Goal: Participate in discussion: Engage in conversation with other users on a specific topic

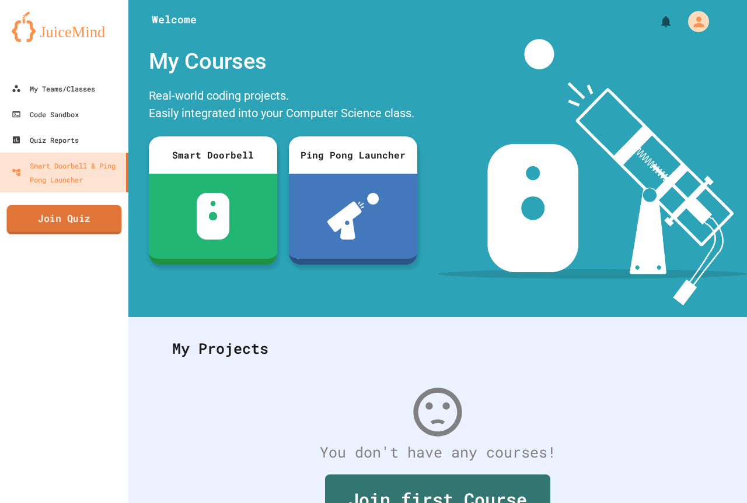
click at [94, 217] on link "Join Quiz" at bounding box center [63, 219] width 115 height 29
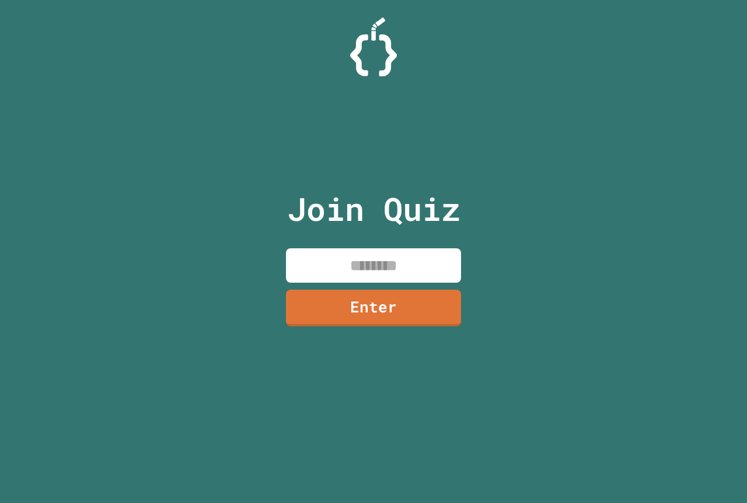
click at [349, 261] on input at bounding box center [373, 266] width 175 height 34
type input "********"
click at [377, 312] on link "Enter" at bounding box center [373, 307] width 169 height 39
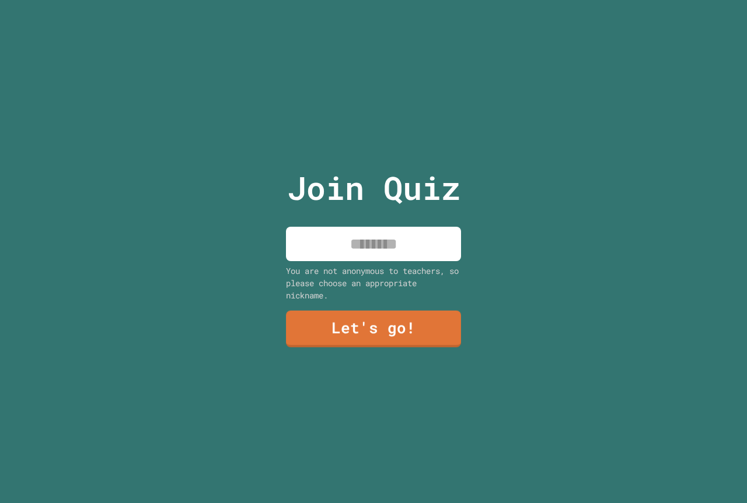
click at [352, 234] on input at bounding box center [373, 244] width 175 height 34
type input "**********"
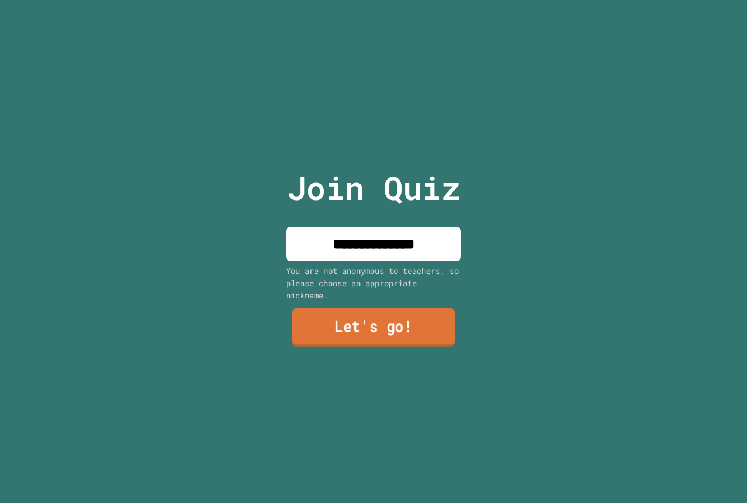
click at [351, 335] on link "Let's go!" at bounding box center [373, 328] width 163 height 39
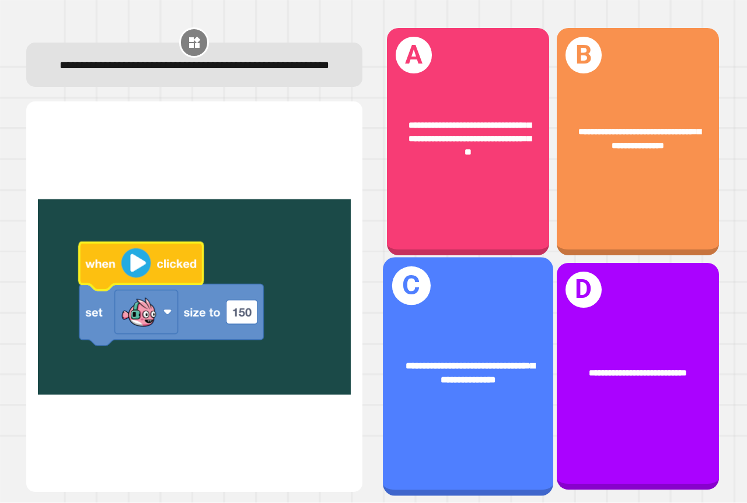
click at [492, 393] on div "**********" at bounding box center [468, 373] width 170 height 65
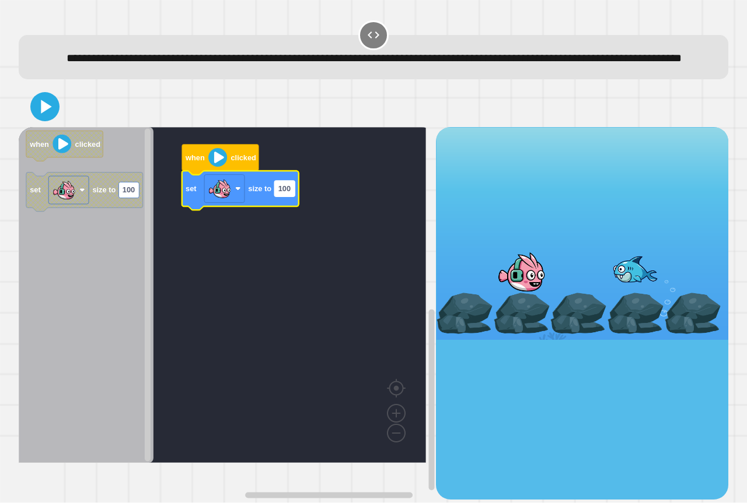
click at [286, 194] on text "100" at bounding box center [284, 189] width 12 height 9
type input "***"
click at [48, 115] on icon at bounding box center [46, 107] width 13 height 16
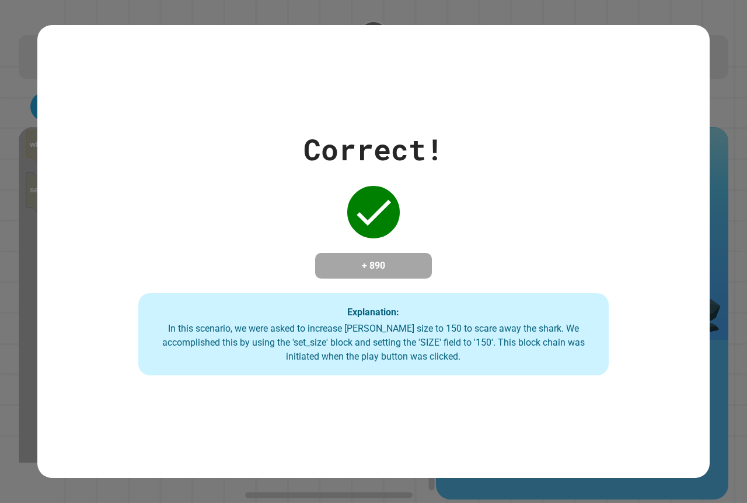
drag, startPoint x: 606, startPoint y: 335, endPoint x: 568, endPoint y: 324, distance: 39.5
click at [578, 330] on div "Correct! + 890 Explanation: In this scenario, we were asked to increase [PERSON…" at bounding box center [373, 252] width 672 height 249
drag, startPoint x: 554, startPoint y: 267, endPoint x: 537, endPoint y: 235, distance: 36.0
click at [545, 236] on div "Correct! + 890 Explanation: In this scenario, we were asked to increase [PERSON…" at bounding box center [373, 252] width 672 height 249
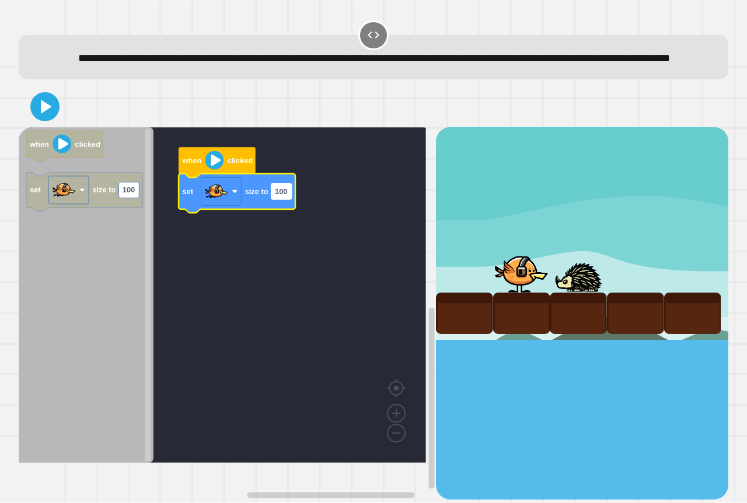
click at [283, 200] on rect "Blockly Workspace" at bounding box center [281, 192] width 20 height 16
type input "***"
click at [35, 121] on icon at bounding box center [45, 107] width 28 height 28
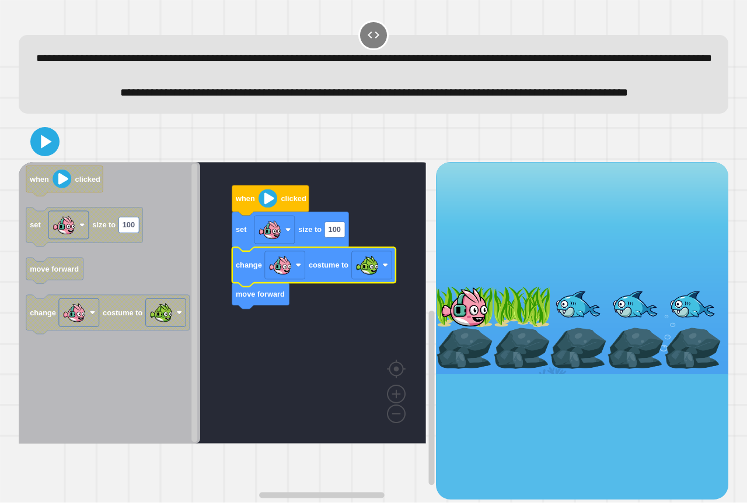
click at [346, 251] on icon "Blockly Workspace" at bounding box center [290, 231] width 117 height 39
click at [338, 237] on rect "Blockly Workspace" at bounding box center [334, 230] width 20 height 16
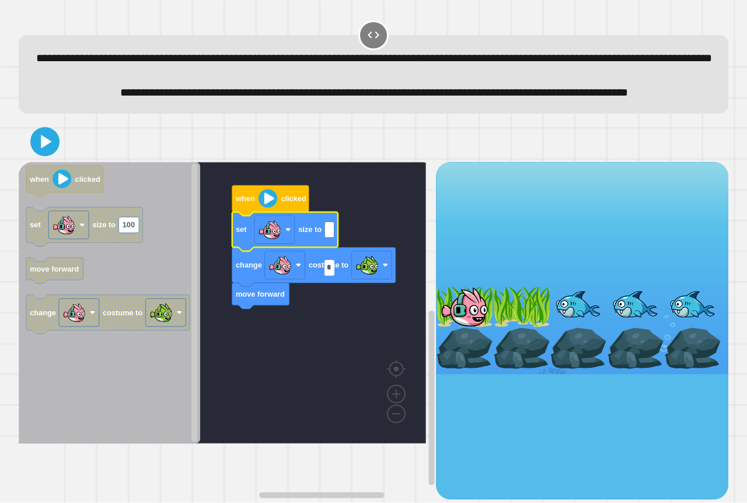
type input "*"
click at [46, 150] on icon at bounding box center [46, 142] width 13 height 16
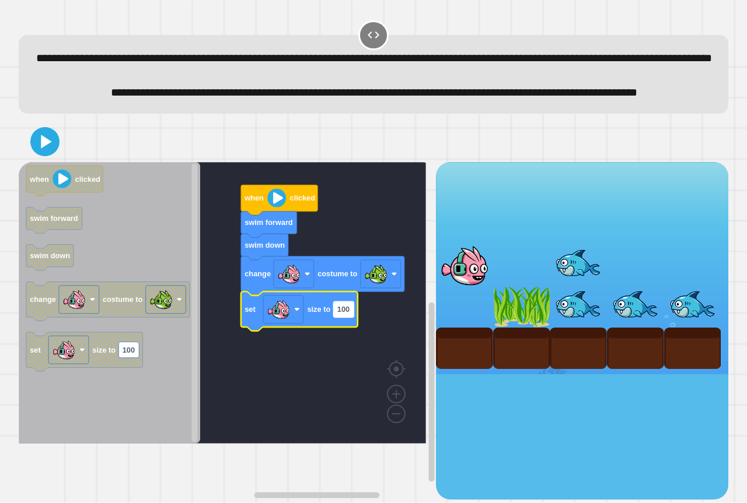
click at [341, 314] on text "100" at bounding box center [343, 309] width 12 height 9
type input "*"
click at [48, 150] on icon at bounding box center [46, 142] width 13 height 16
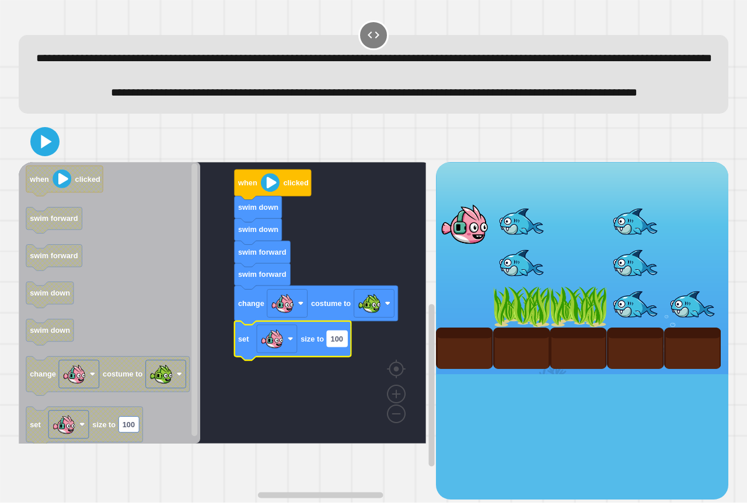
click at [339, 347] on rect "Blockly Workspace" at bounding box center [337, 339] width 20 height 16
type input "*"
click at [337, 344] on text "100" at bounding box center [337, 339] width 12 height 9
type input "*"
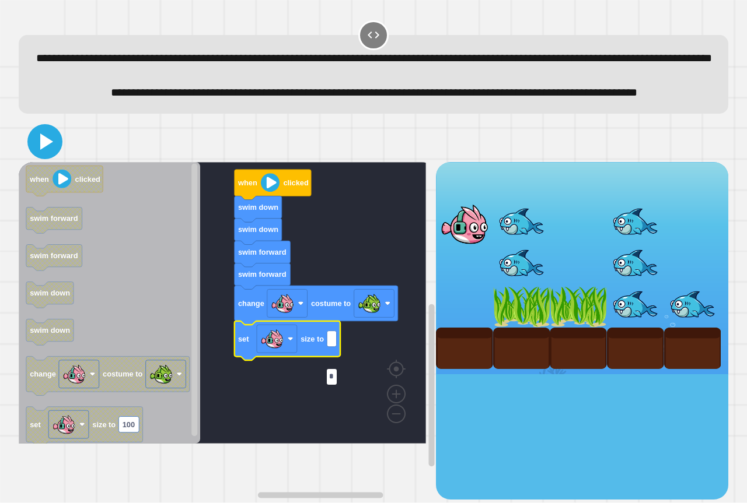
click at [44, 150] on icon at bounding box center [46, 142] width 13 height 16
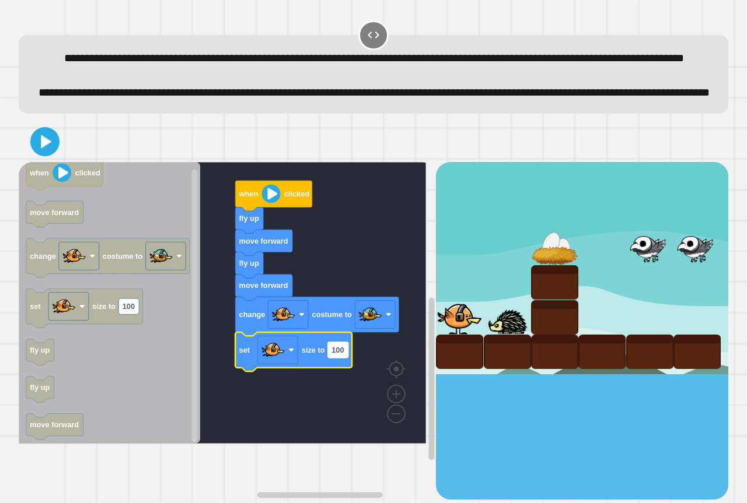
click at [345, 358] on rect "Blockly Workspace" at bounding box center [338, 350] width 20 height 16
type input "****"
click at [45, 150] on icon at bounding box center [46, 142] width 13 height 16
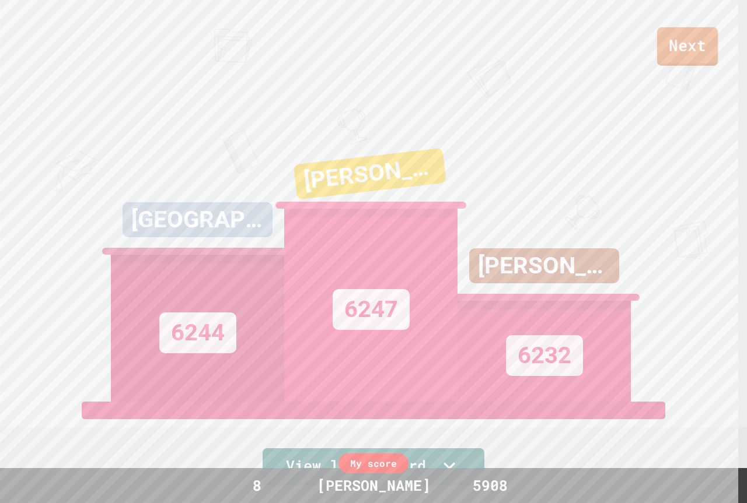
click at [687, 50] on link "Next" at bounding box center [687, 46] width 61 height 39
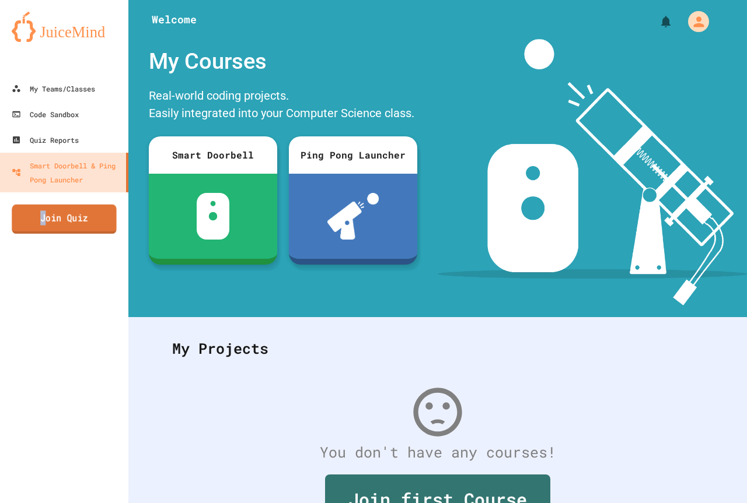
click at [44, 214] on link "Join Quiz" at bounding box center [64, 219] width 105 height 29
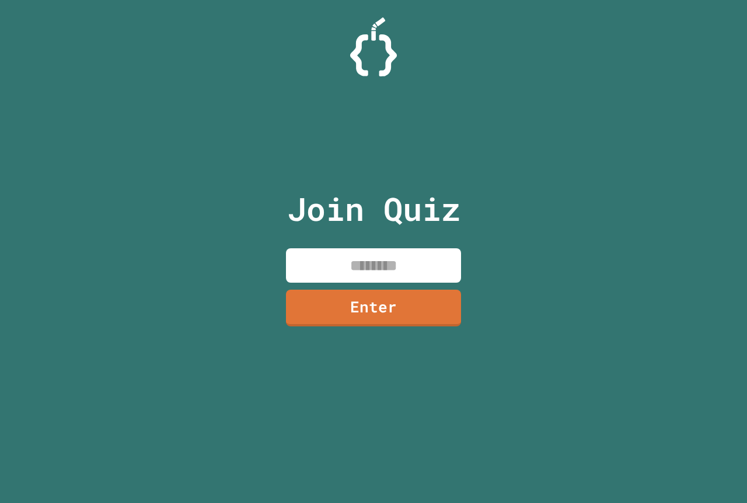
click at [319, 249] on input at bounding box center [373, 266] width 175 height 34
type input "********"
click at [418, 296] on link "Enter" at bounding box center [373, 307] width 177 height 39
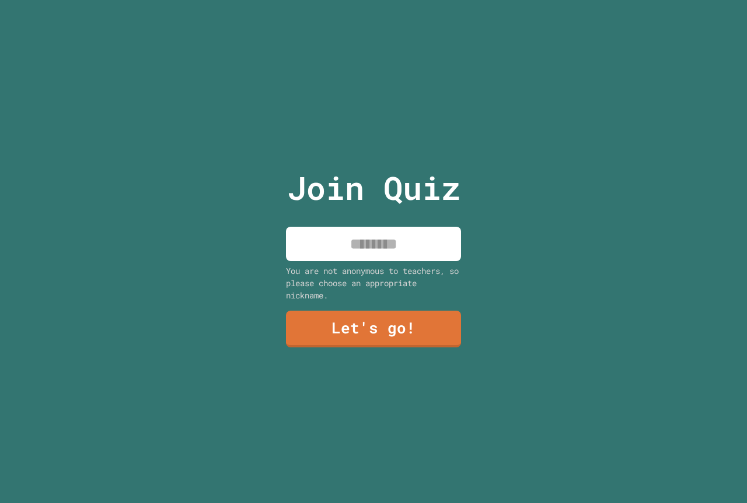
click at [384, 233] on input at bounding box center [373, 244] width 175 height 34
type input "**********"
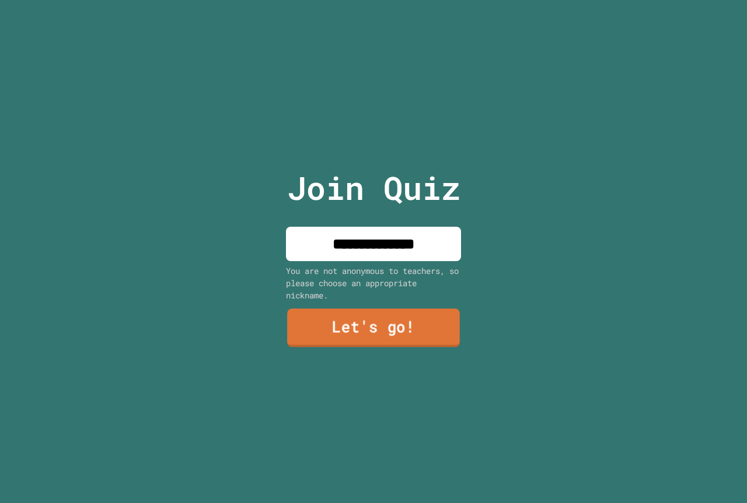
click at [345, 315] on link "Let's go!" at bounding box center [373, 328] width 173 height 39
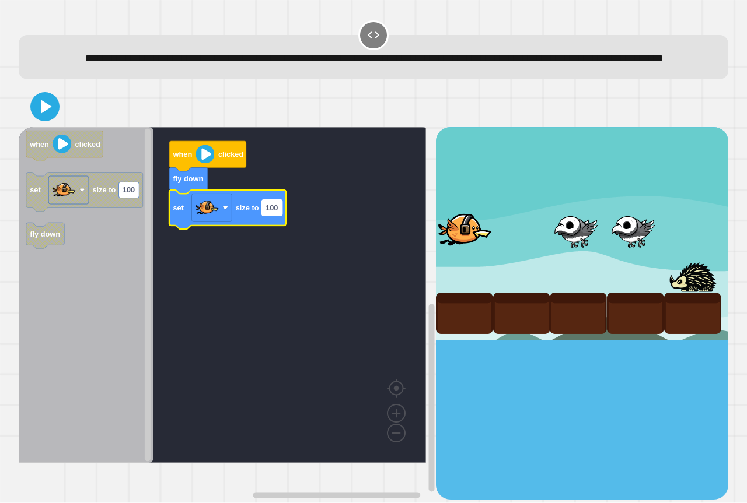
click at [279, 216] on rect "Blockly Workspace" at bounding box center [272, 208] width 20 height 16
type input "*****"
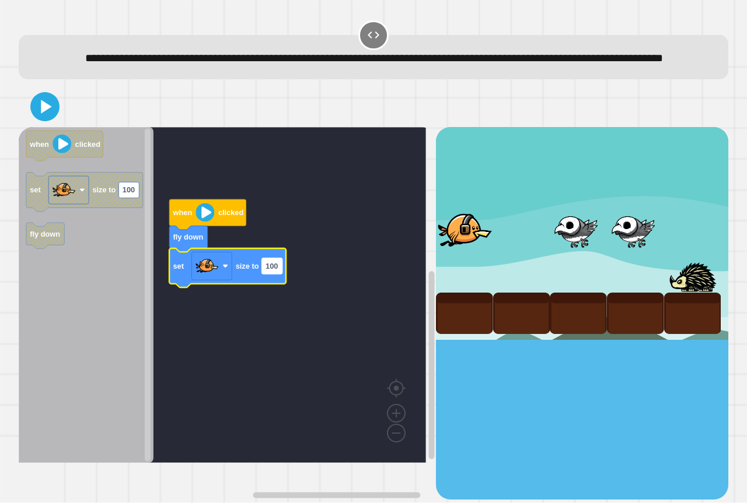
click at [281, 274] on rect "Blockly Workspace" at bounding box center [272, 266] width 20 height 16
type input "****"
click at [36, 121] on icon at bounding box center [45, 107] width 28 height 28
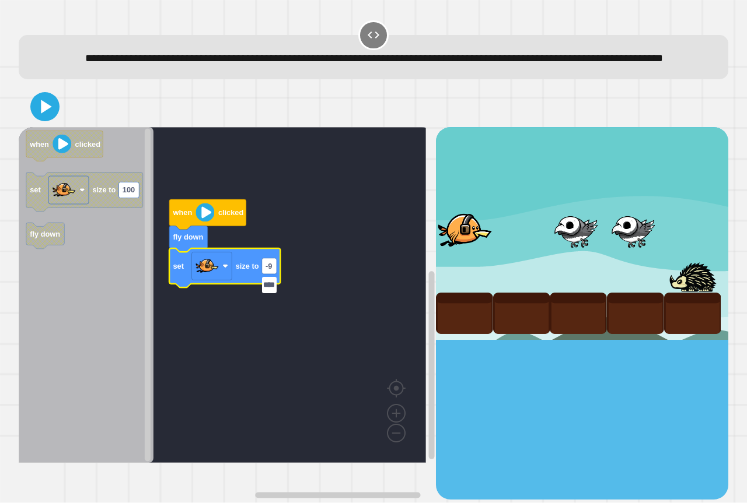
drag, startPoint x: 270, startPoint y: 286, endPoint x: 277, endPoint y: 291, distance: 8.6
click at [271, 288] on input "****" at bounding box center [269, 285] width 15 height 16
click at [268, 271] on text "1" at bounding box center [267, 266] width 4 height 9
type input "***"
click at [47, 114] on icon at bounding box center [45, 106] width 27 height 27
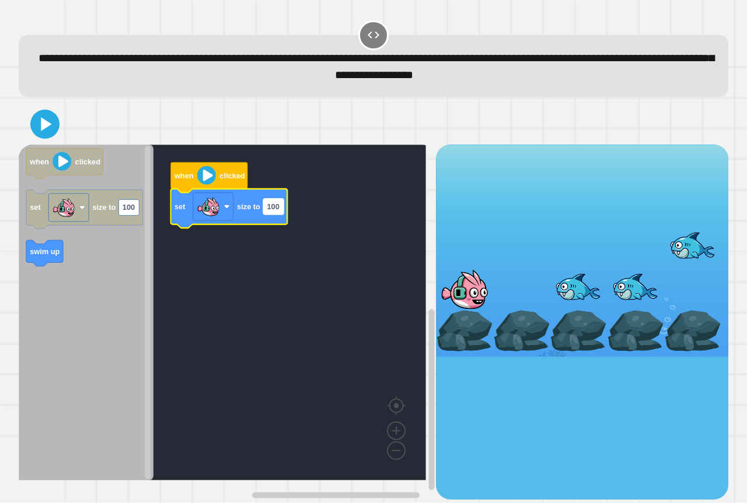
click at [278, 209] on text "100" at bounding box center [273, 206] width 12 height 9
type input "*****"
click at [44, 134] on icon at bounding box center [45, 124] width 28 height 28
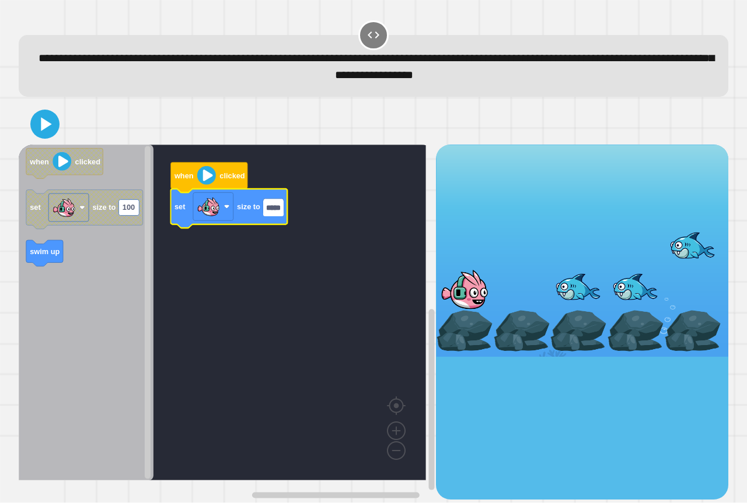
scroll to position [0, 1]
click at [282, 211] on input "*****" at bounding box center [273, 208] width 20 height 16
click at [272, 208] on input "*****" at bounding box center [273, 208] width 20 height 16
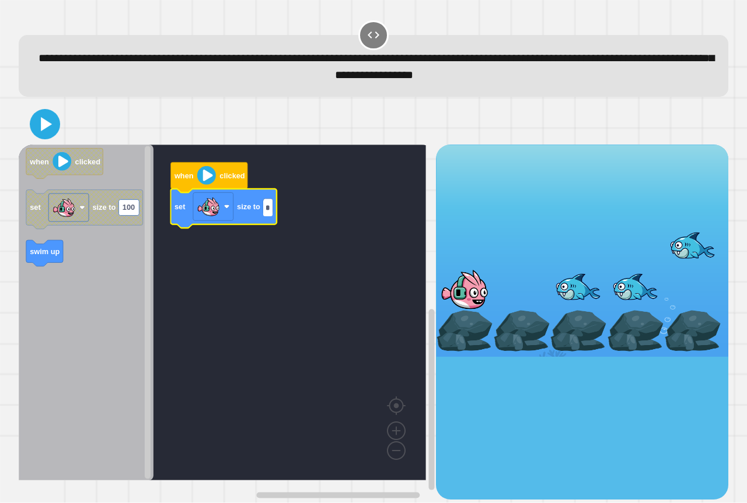
type input "*"
click at [48, 126] on button at bounding box center [45, 125] width 33 height 33
drag, startPoint x: 270, startPoint y: 208, endPoint x: 258, endPoint y: 213, distance: 12.3
click at [258, 213] on body "**********" at bounding box center [373, 251] width 747 height 503
type input "***"
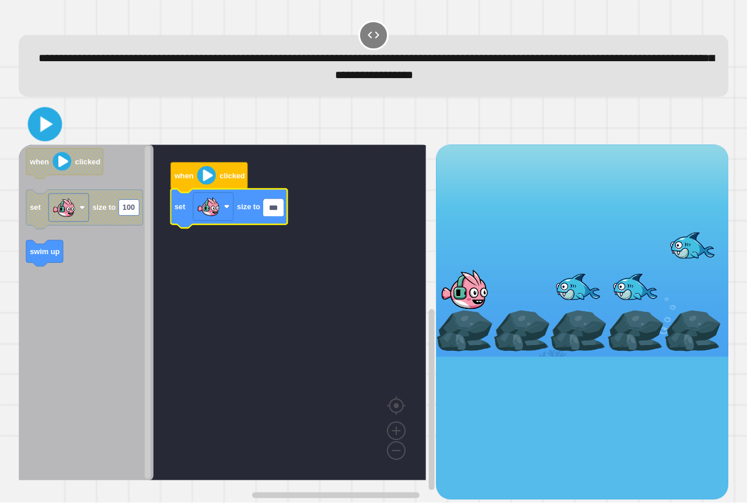
click at [44, 134] on icon at bounding box center [45, 124] width 27 height 27
click at [203, 216] on image "Blockly Workspace" at bounding box center [208, 206] width 23 height 23
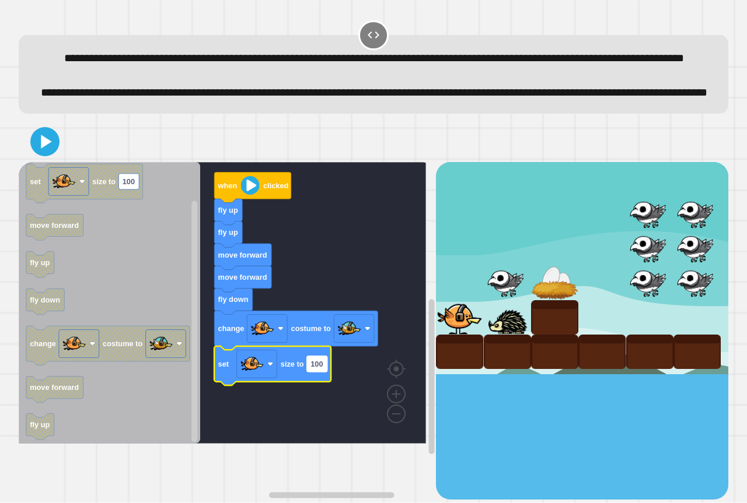
click at [318, 369] on text "100" at bounding box center [316, 364] width 12 height 9
type input "*"
click at [33, 156] on icon at bounding box center [45, 142] width 28 height 28
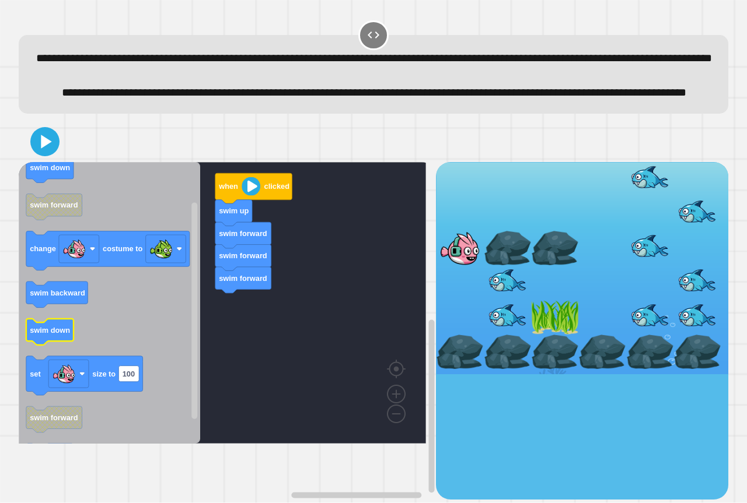
click at [82, 362] on icon "Blockly Workspace" at bounding box center [109, 303] width 181 height 282
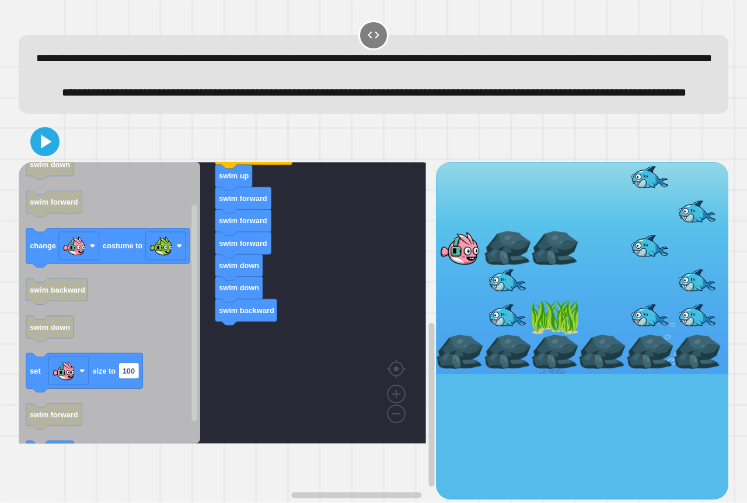
click at [201, 296] on div "swim forward swim forward swim forward swim down swim down swim backward swim u…" at bounding box center [227, 331] width 417 height 338
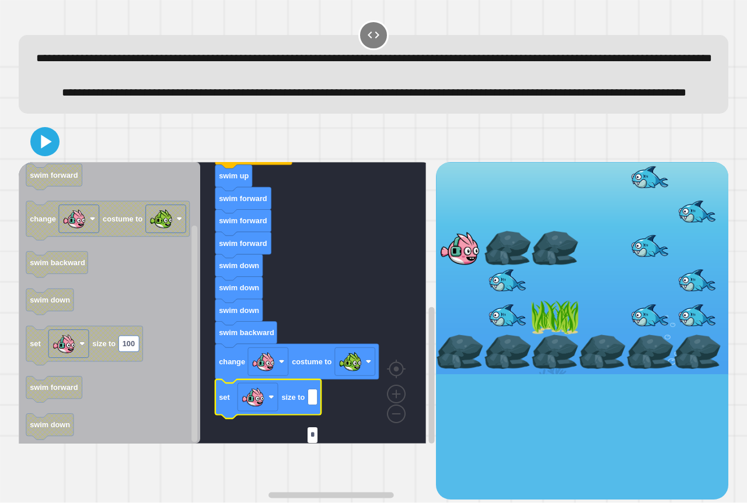
type input "*"
drag, startPoint x: 43, startPoint y: 166, endPoint x: 39, endPoint y: 180, distance: 13.9
click at [39, 162] on div at bounding box center [373, 141] width 709 height 41
click at [39, 156] on icon at bounding box center [45, 142] width 28 height 28
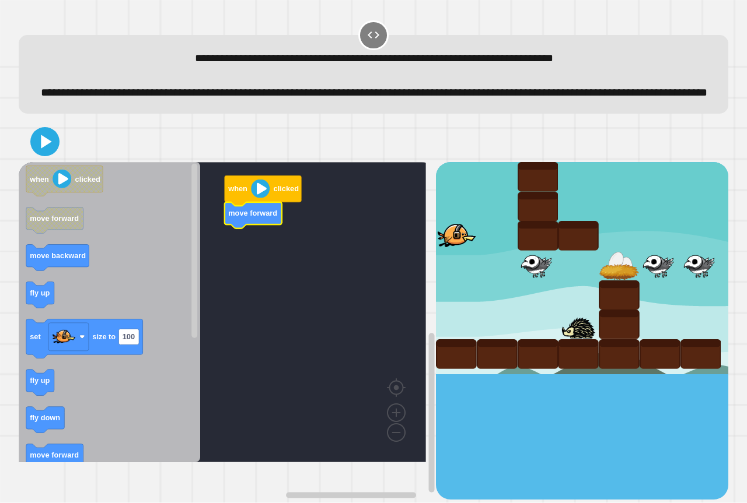
drag, startPoint x: 487, startPoint y: 306, endPoint x: 485, endPoint y: 321, distance: 15.2
drag, startPoint x: 485, startPoint y: 287, endPoint x: 482, endPoint y: 314, distance: 27.0
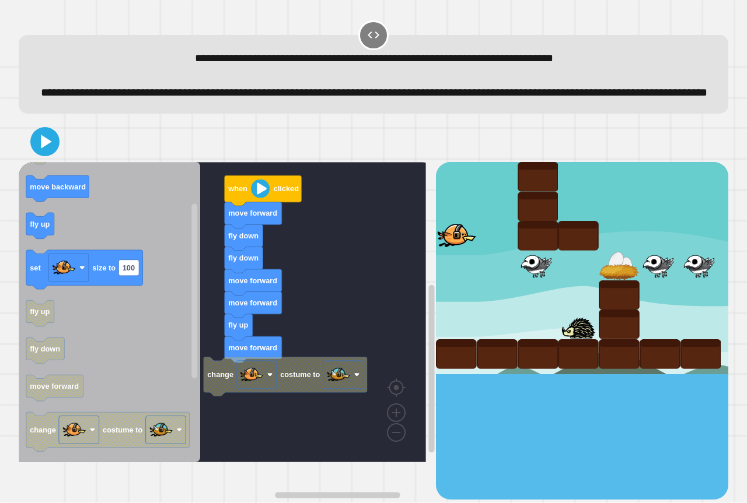
click at [226, 264] on div "when clicked move forward fly down fly down move forward move forward fly up mo…" at bounding box center [227, 331] width 417 height 338
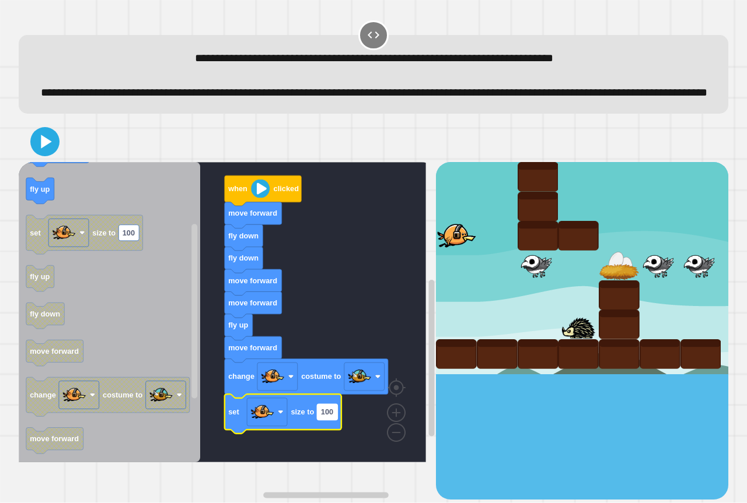
click at [327, 417] on text "100" at bounding box center [327, 412] width 12 height 9
type input "*"
drag, startPoint x: 32, startPoint y: 159, endPoint x: 41, endPoint y: 162, distance: 9.1
click at [37, 156] on icon at bounding box center [45, 142] width 28 height 28
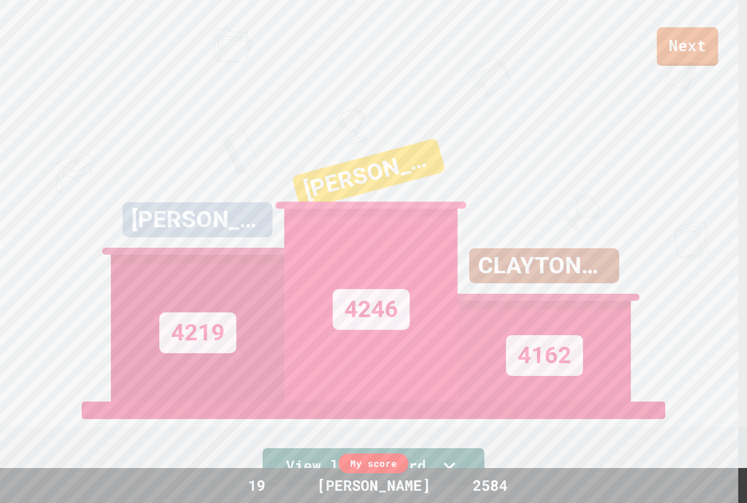
click at [693, 60] on link "Next" at bounding box center [687, 46] width 61 height 39
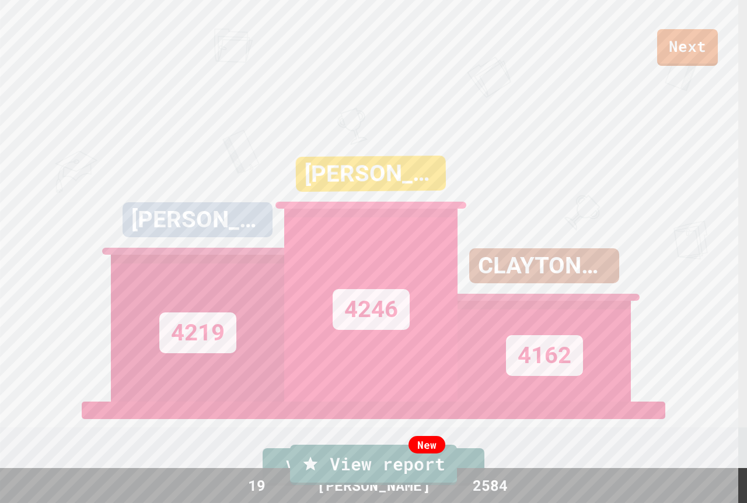
drag, startPoint x: 383, startPoint y: 313, endPoint x: 476, endPoint y: 155, distance: 183.6
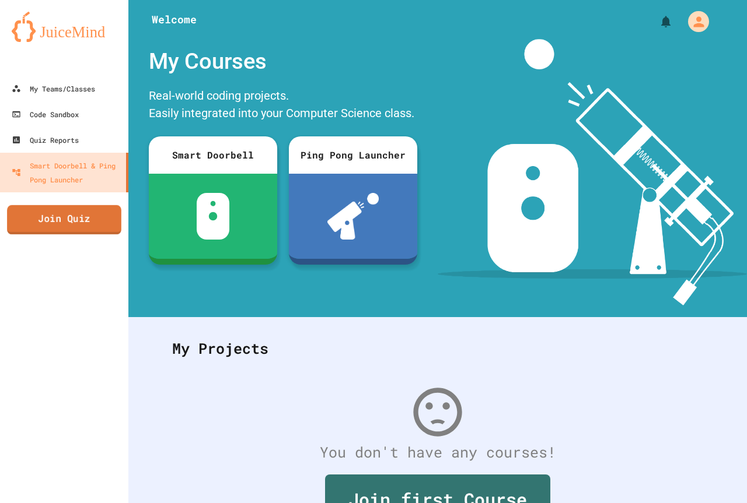
click at [53, 211] on link "Join Quiz" at bounding box center [64, 219] width 114 height 29
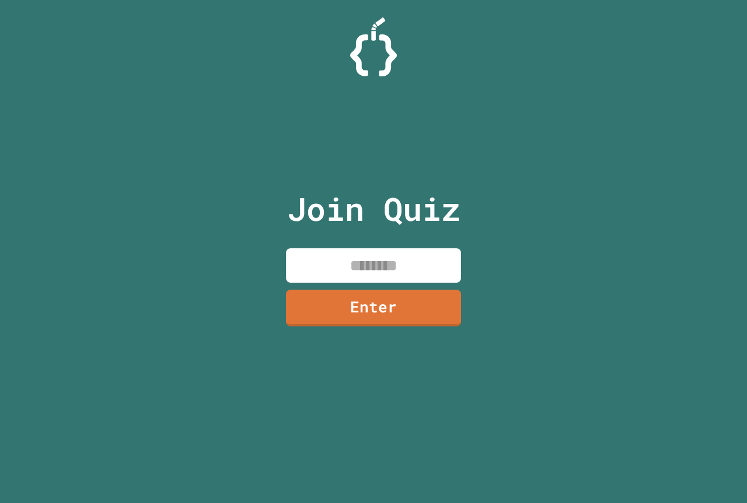
click at [318, 257] on input at bounding box center [373, 266] width 175 height 34
type input "********"
click at [340, 320] on link "Enter" at bounding box center [372, 307] width 173 height 39
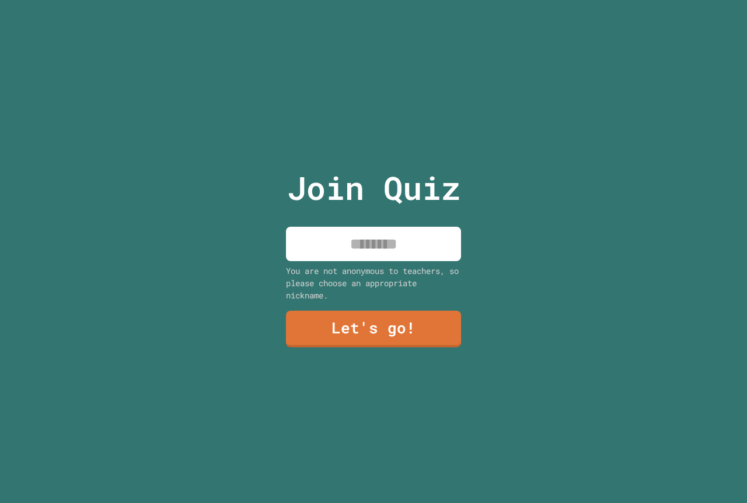
click at [370, 248] on input at bounding box center [373, 244] width 175 height 34
type input "**********"
click at [355, 324] on link "Let's go!" at bounding box center [373, 328] width 177 height 39
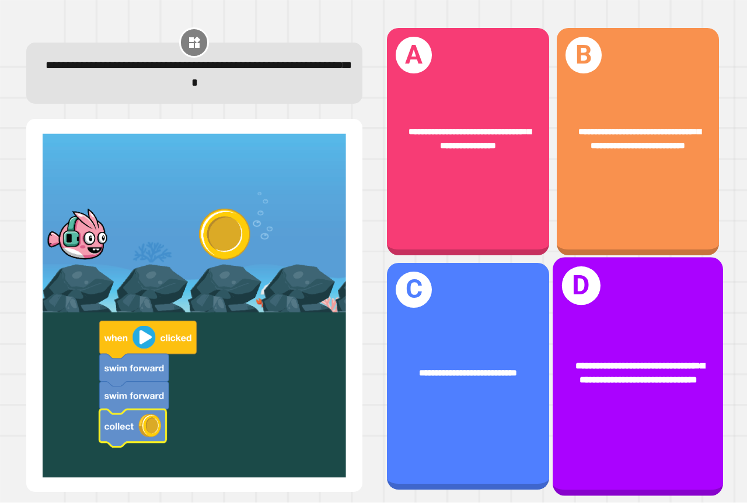
click at [635, 378] on span "**********" at bounding box center [639, 372] width 128 height 23
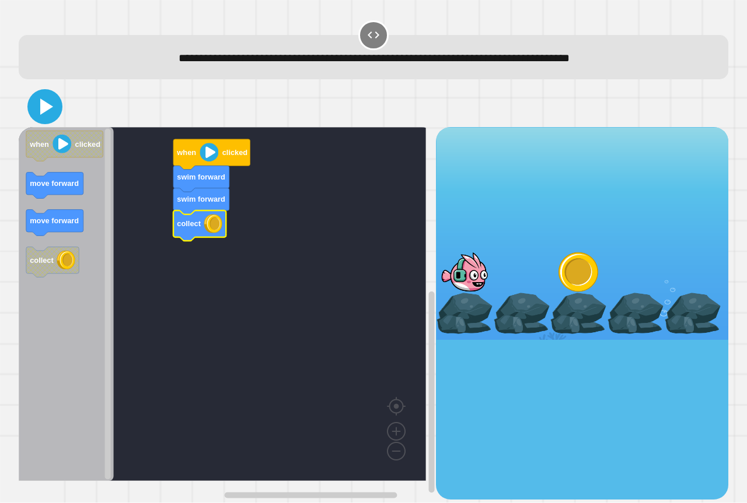
click at [54, 110] on icon at bounding box center [45, 107] width 28 height 28
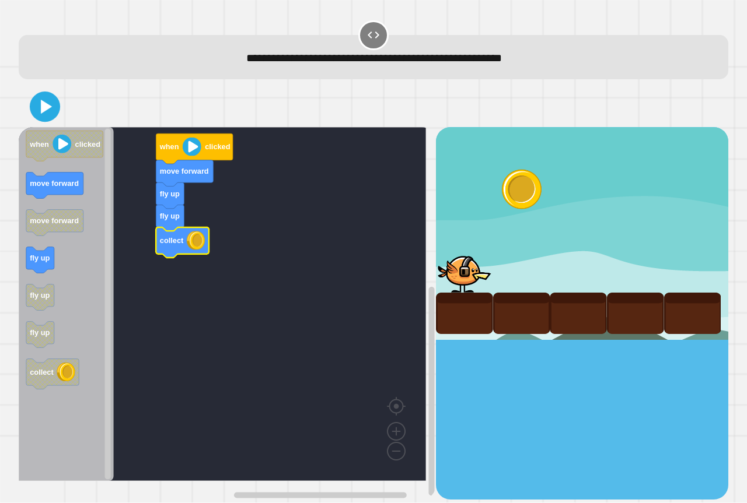
click at [35, 113] on icon at bounding box center [45, 107] width 25 height 25
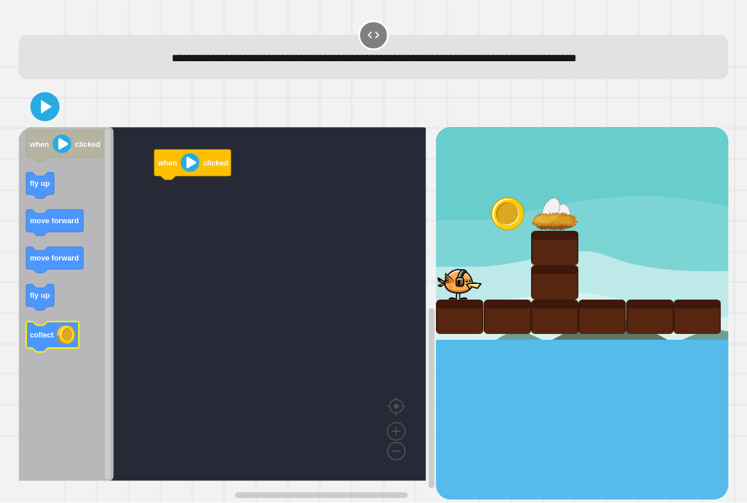
click at [52, 342] on icon "Blockly Workspace" at bounding box center [52, 337] width 53 height 30
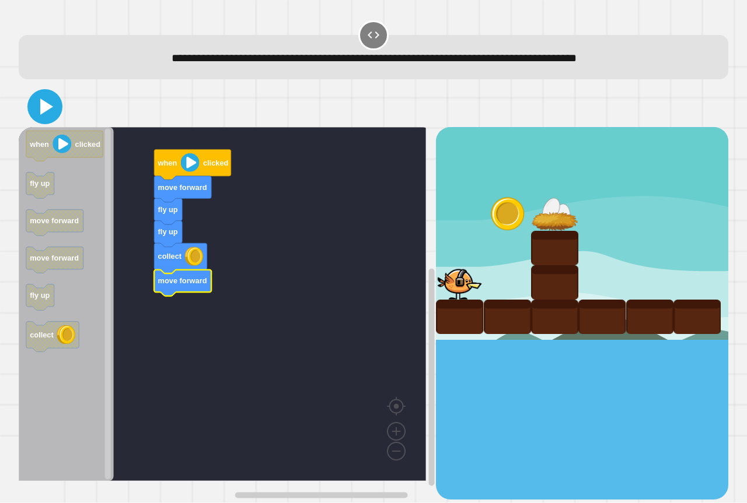
click at [45, 122] on button at bounding box center [44, 106] width 35 height 35
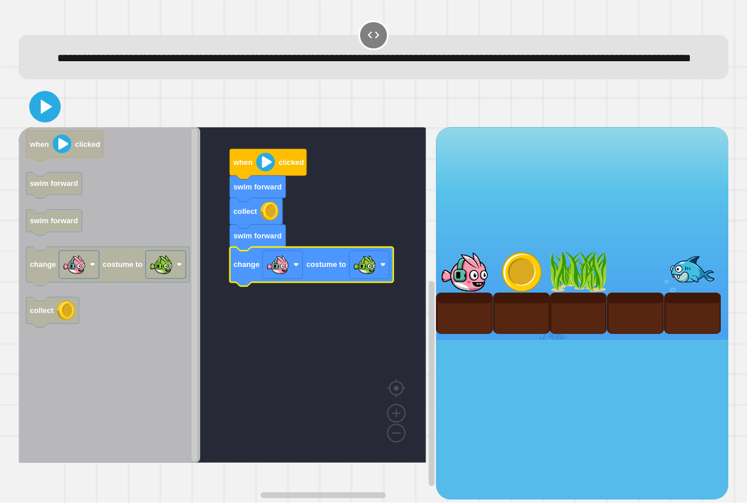
click at [39, 120] on icon at bounding box center [44, 107] width 25 height 25
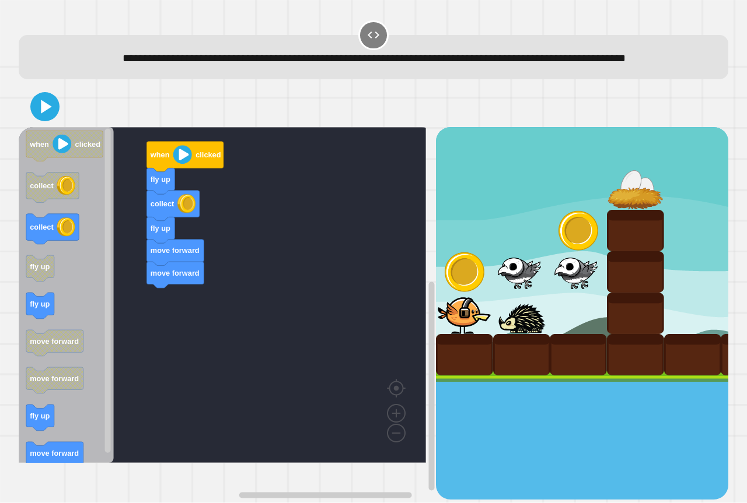
click at [116, 293] on div "fly up collect fly up move forward move forward when clicked when clicked colle…" at bounding box center [227, 313] width 417 height 372
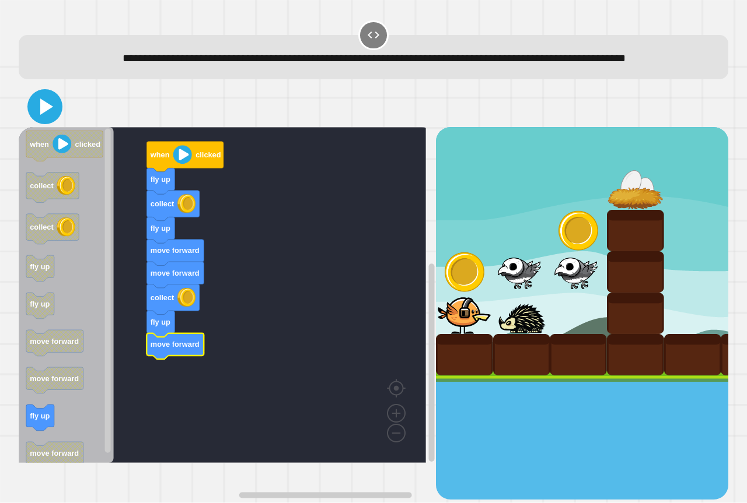
click at [40, 114] on icon at bounding box center [45, 107] width 28 height 28
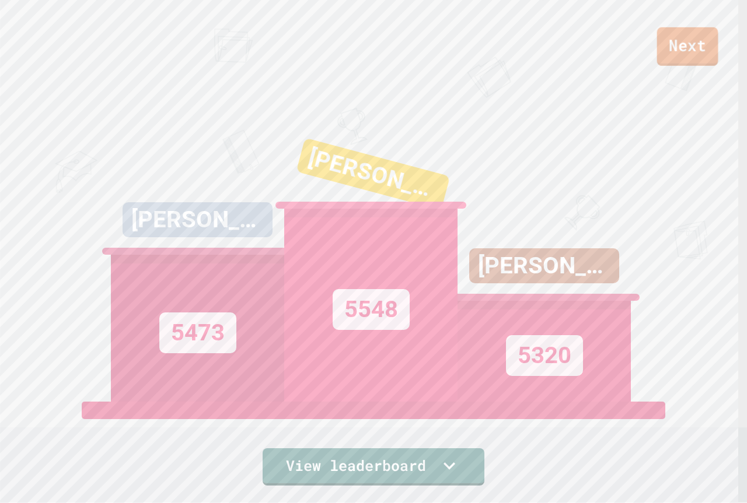
click at [702, 52] on link "Next" at bounding box center [687, 46] width 61 height 39
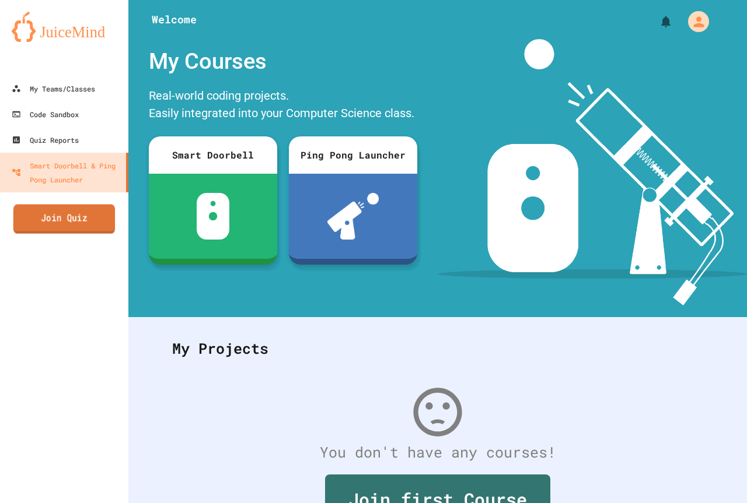
click at [95, 234] on link "Join Quiz" at bounding box center [64, 219] width 102 height 29
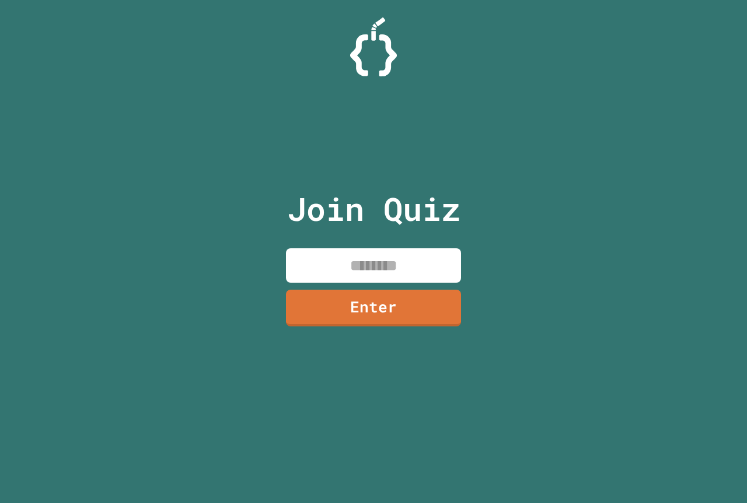
click at [321, 252] on input at bounding box center [373, 266] width 175 height 34
type input "********"
click at [399, 313] on link "Enter" at bounding box center [374, 307] width 170 height 39
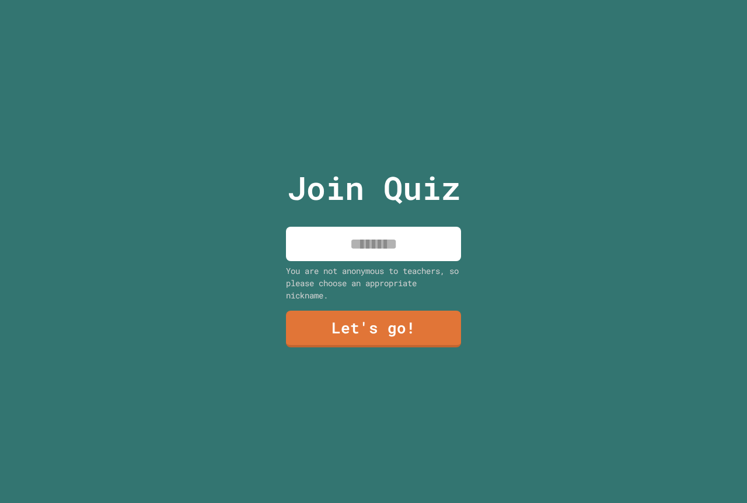
click at [355, 244] on input at bounding box center [373, 244] width 175 height 34
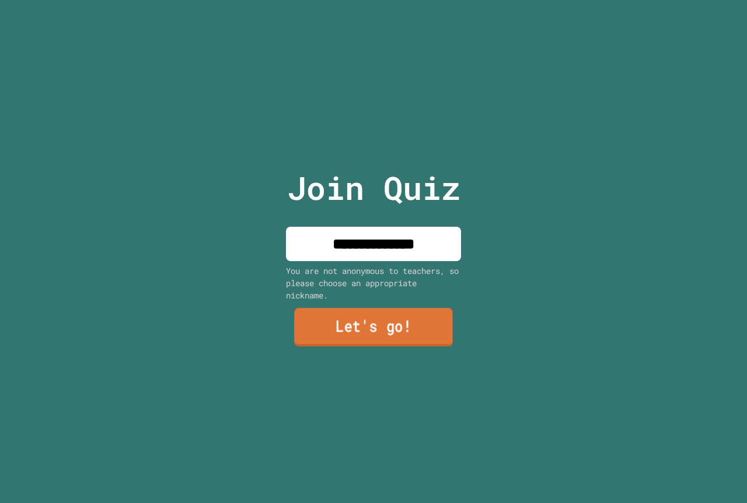
type input "**********"
click at [365, 325] on link "Let's go!" at bounding box center [373, 328] width 159 height 39
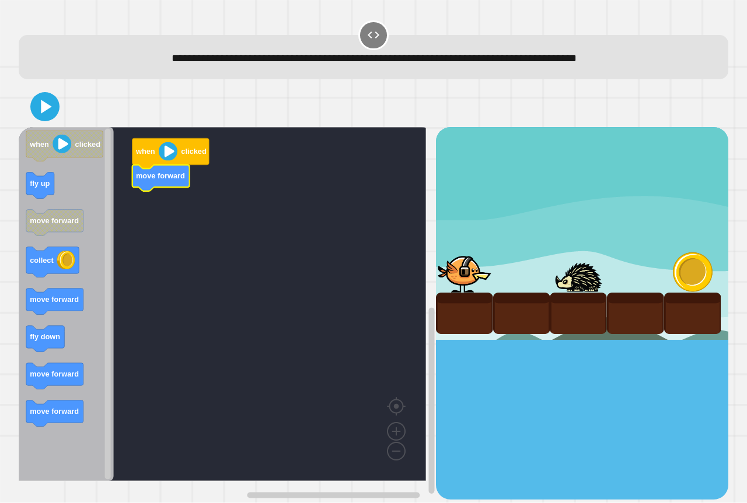
click at [43, 354] on icon "Blockly Workspace" at bounding box center [66, 304] width 95 height 354
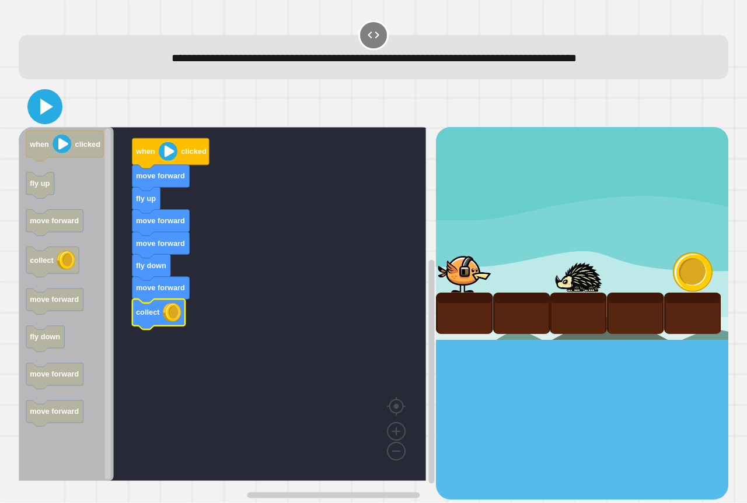
click at [44, 107] on icon at bounding box center [46, 107] width 13 height 16
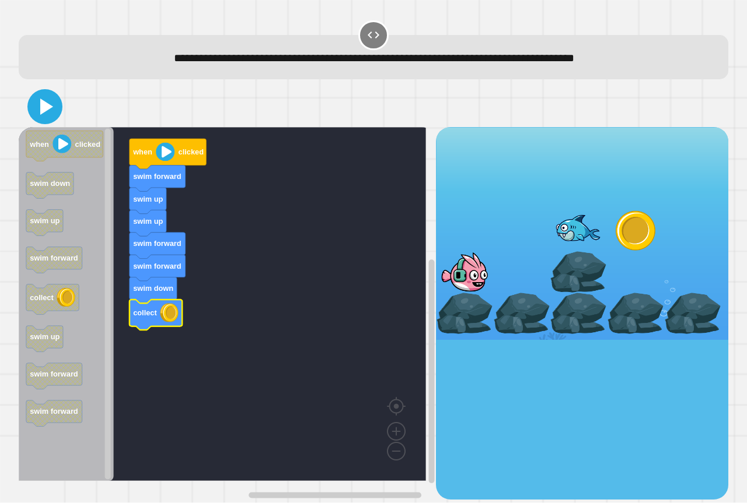
click at [41, 116] on icon at bounding box center [45, 107] width 28 height 28
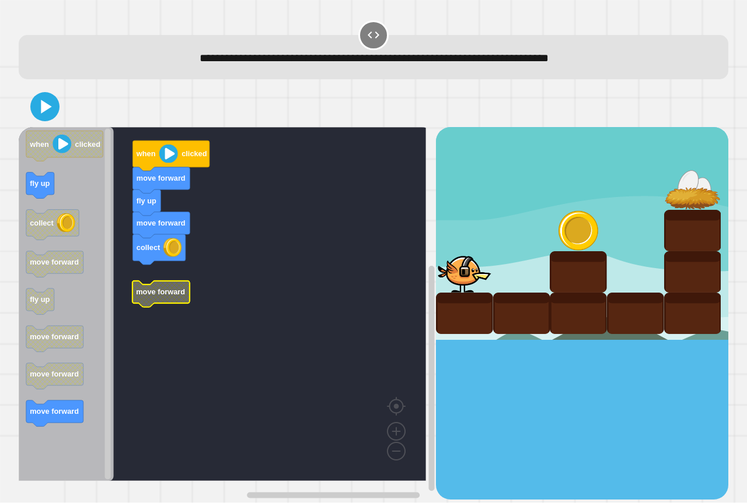
click at [159, 275] on rect "Blockly Workspace" at bounding box center [222, 304] width 407 height 354
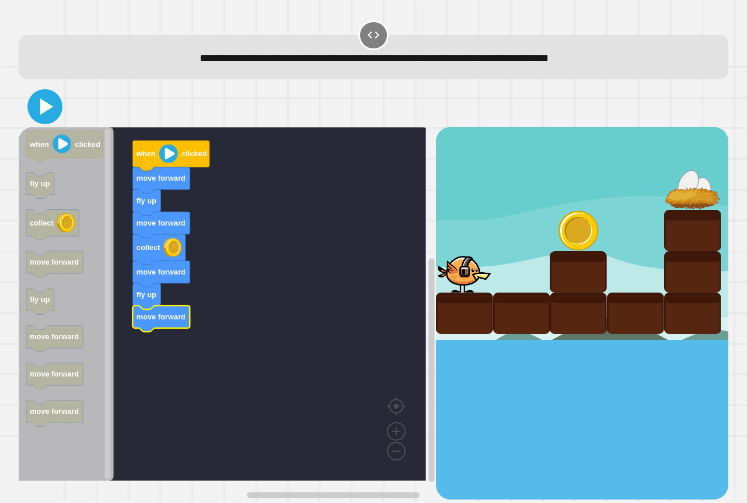
click at [41, 110] on icon at bounding box center [46, 107] width 13 height 16
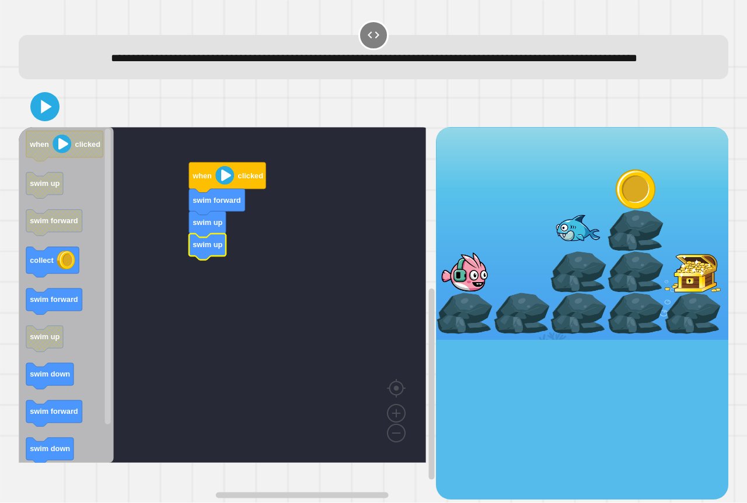
drag, startPoint x: 546, startPoint y: 216, endPoint x: 572, endPoint y: 216, distance: 26.3
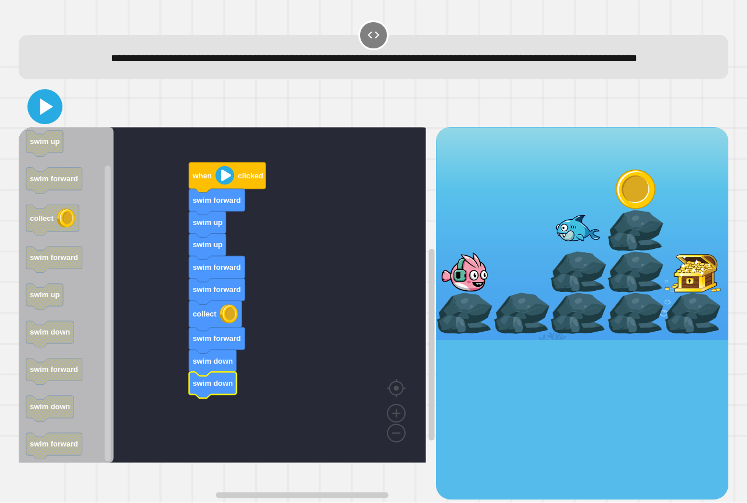
click at [36, 121] on icon at bounding box center [45, 107] width 28 height 28
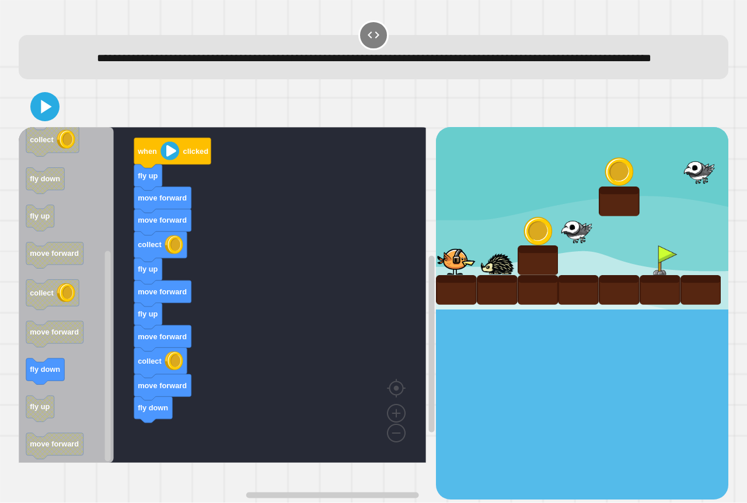
click at [116, 340] on div "when clicked fly up move forward move forward collect fly up move forward fly u…" at bounding box center [227, 313] width 417 height 372
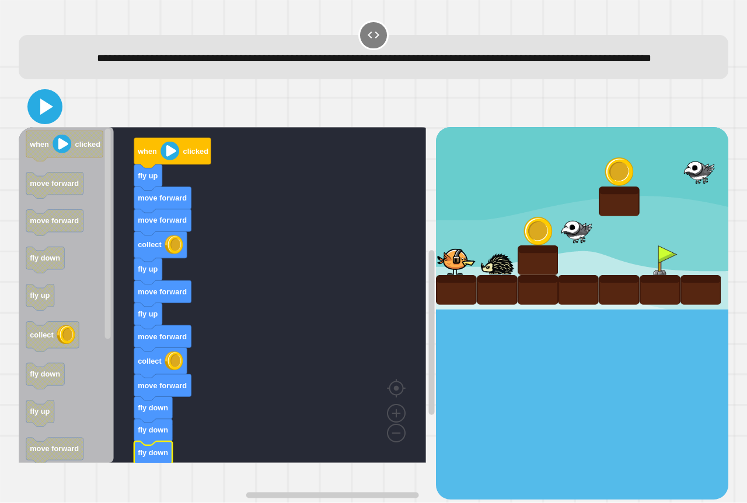
click at [43, 115] on icon at bounding box center [46, 107] width 13 height 16
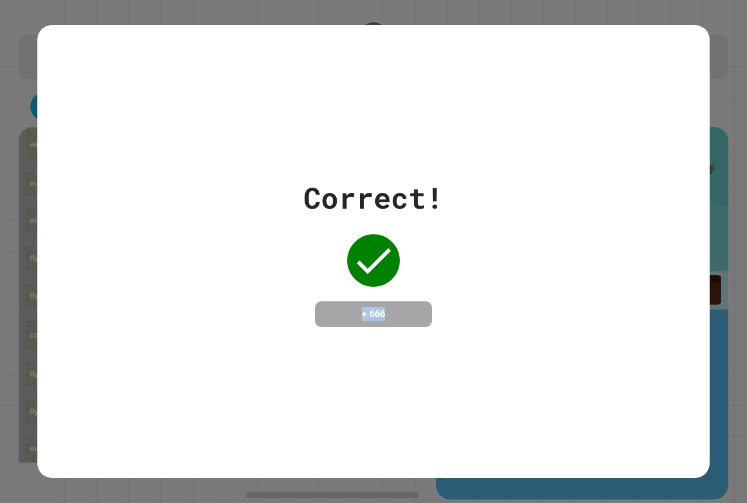
drag, startPoint x: 397, startPoint y: 308, endPoint x: 349, endPoint y: 308, distance: 47.3
click at [349, 308] on h4 "+ 666" at bounding box center [373, 314] width 93 height 14
click at [424, 246] on div "Correct! + 666" at bounding box center [373, 251] width 140 height 151
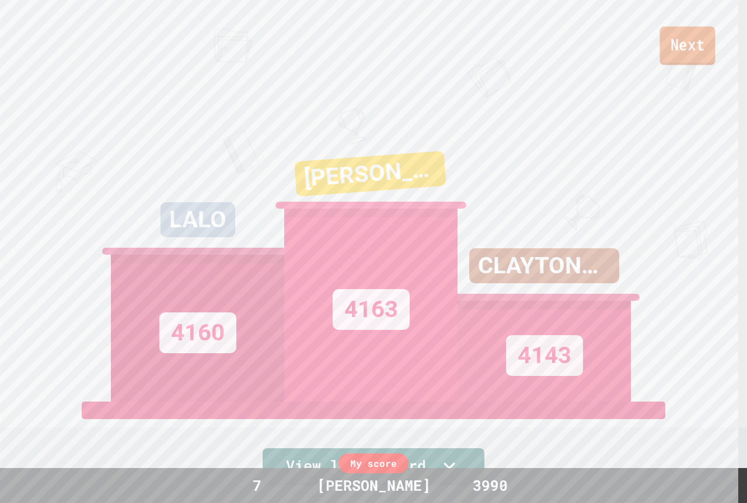
click at [691, 55] on link "Next" at bounding box center [686, 45] width 55 height 39
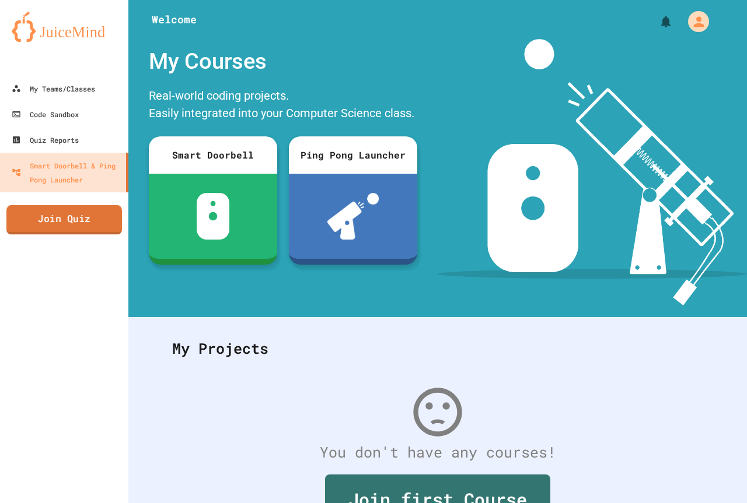
drag, startPoint x: 43, startPoint y: 214, endPoint x: 53, endPoint y: 215, distance: 9.4
click at [53, 215] on link "Join Quiz" at bounding box center [64, 219] width 116 height 29
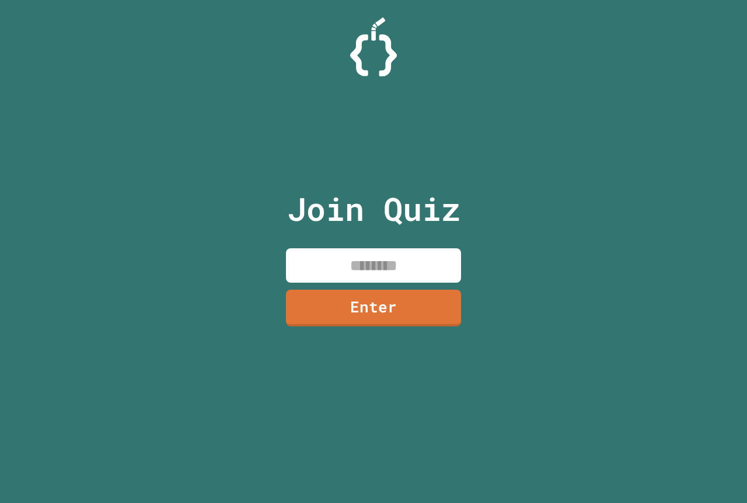
click at [341, 251] on input at bounding box center [373, 266] width 175 height 34
paste input "********"
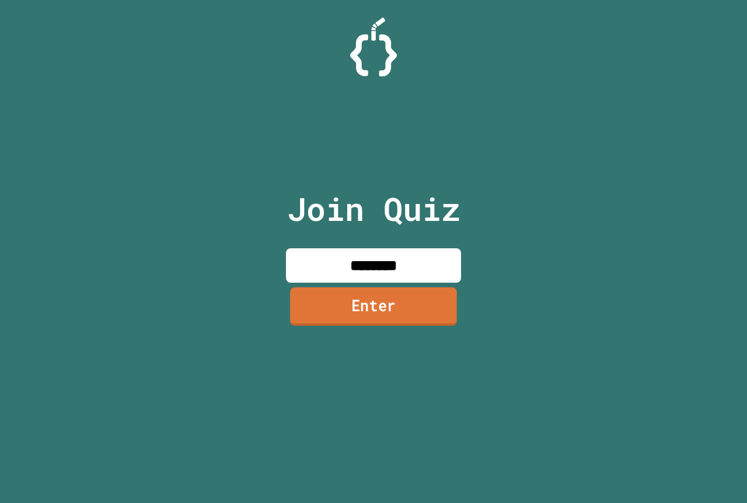
type input "********"
click at [310, 321] on link "Enter" at bounding box center [373, 307] width 167 height 39
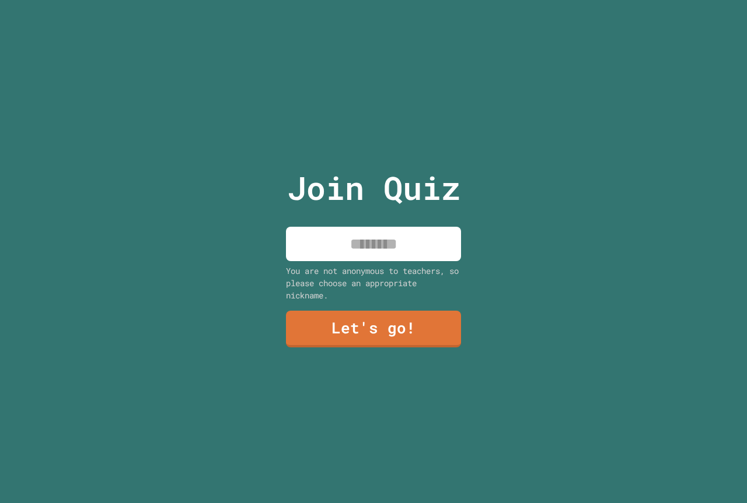
click at [375, 244] on input at bounding box center [373, 244] width 175 height 34
type input "**********"
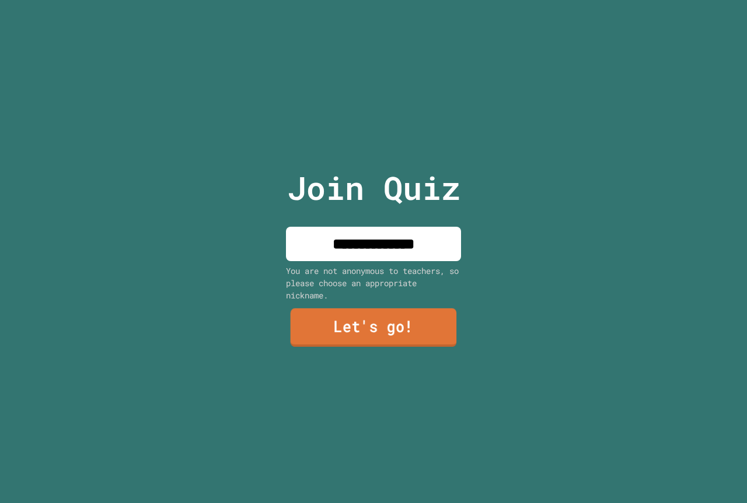
drag, startPoint x: 410, startPoint y: 314, endPoint x: 407, endPoint y: 324, distance: 9.8
click at [407, 324] on link "Let's go!" at bounding box center [374, 328] width 166 height 39
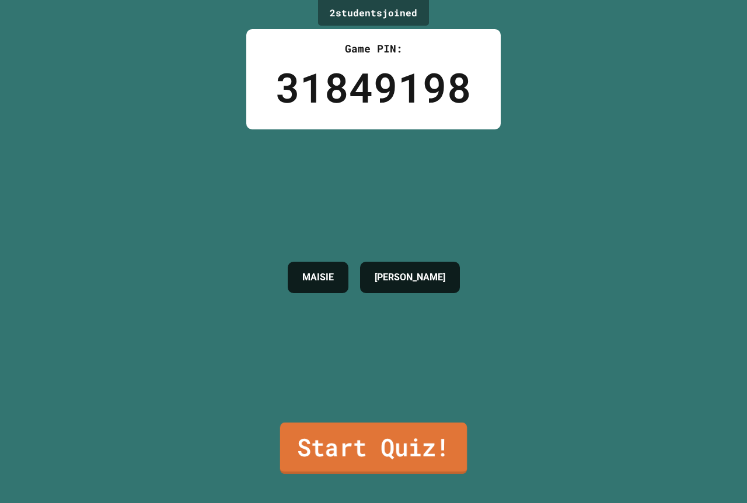
click at [387, 433] on link "Start Quiz!" at bounding box center [373, 448] width 187 height 51
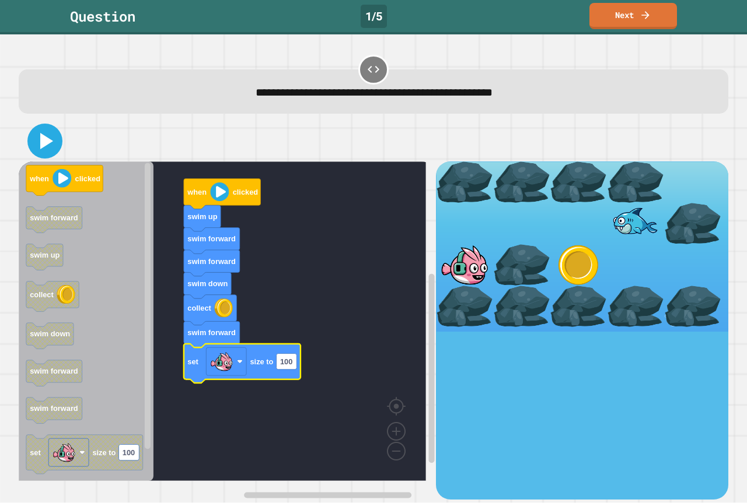
click at [52, 149] on icon at bounding box center [45, 141] width 28 height 28
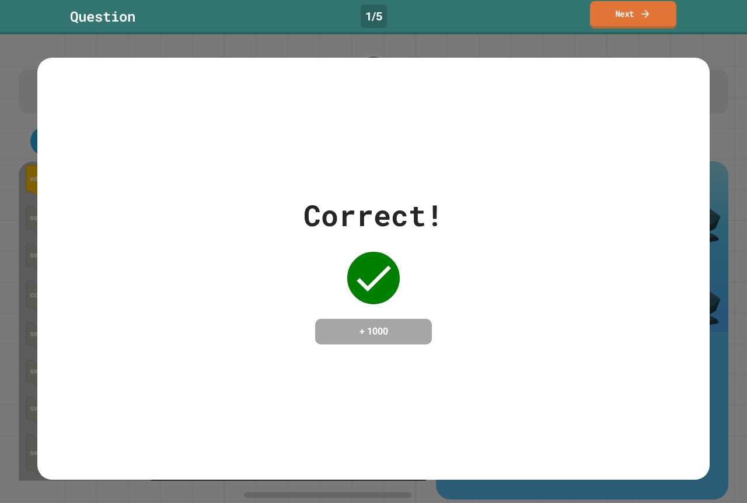
click at [643, 10] on icon at bounding box center [645, 14] width 12 height 12
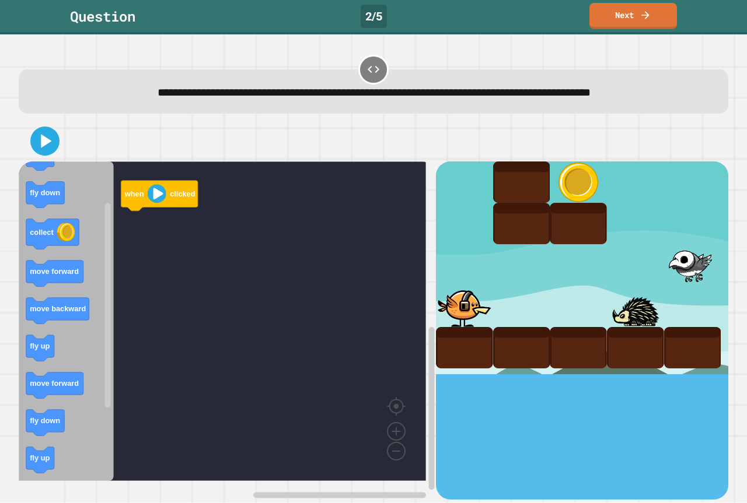
click at [123, 293] on div "when clicked when clicked fly up fly down collect move forward move backward fl…" at bounding box center [227, 331] width 417 height 338
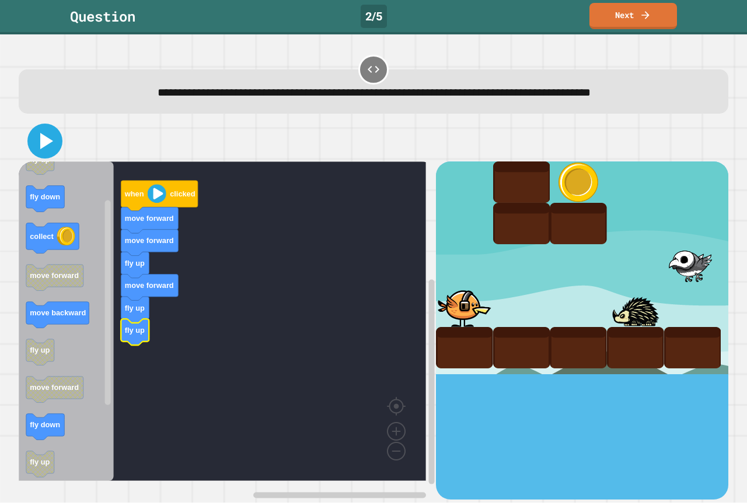
click at [44, 146] on icon at bounding box center [46, 141] width 13 height 16
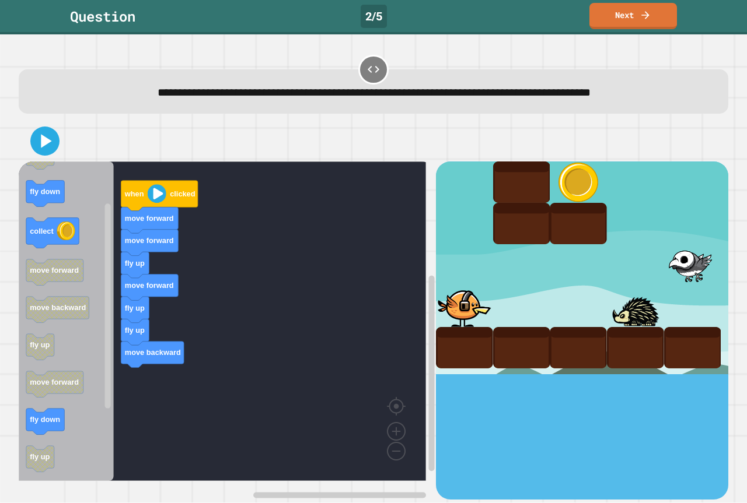
click at [51, 260] on icon "Blockly Workspace" at bounding box center [54, 273] width 57 height 26
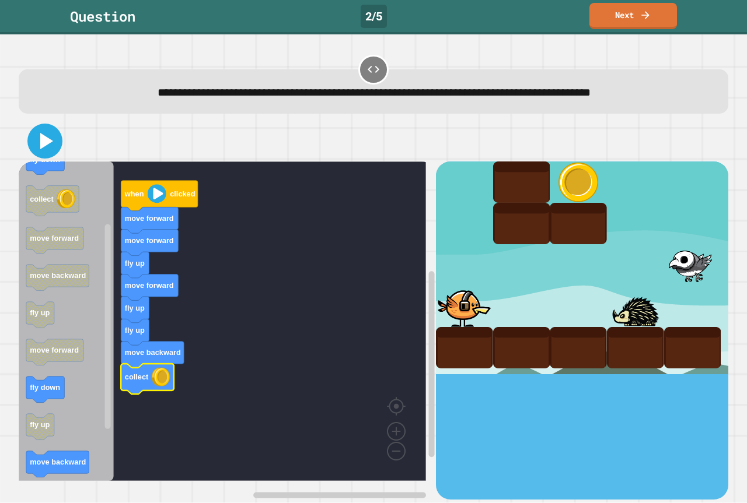
click at [47, 150] on icon at bounding box center [45, 141] width 28 height 28
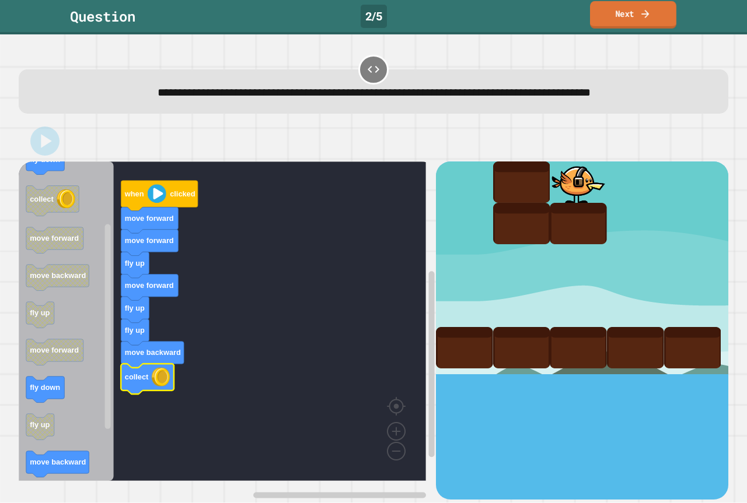
click at [622, 12] on link "Next" at bounding box center [633, 14] width 86 height 27
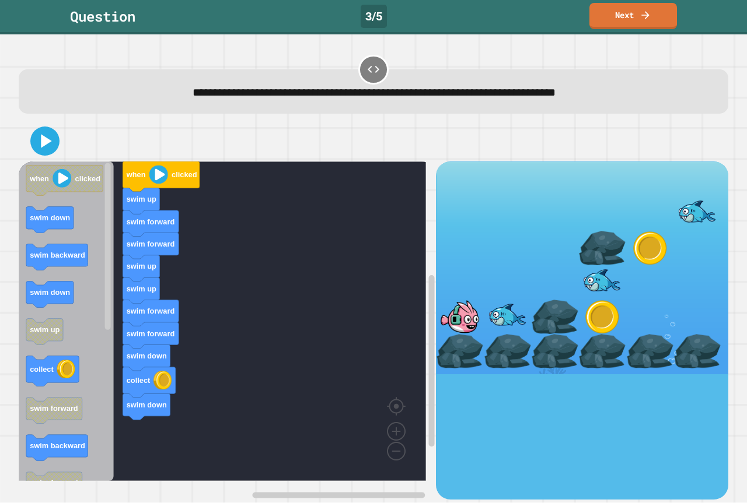
click at [73, 320] on icon "when clicked swim down swim backward swim down swim up collect swim forward swi…" at bounding box center [66, 322] width 95 height 320
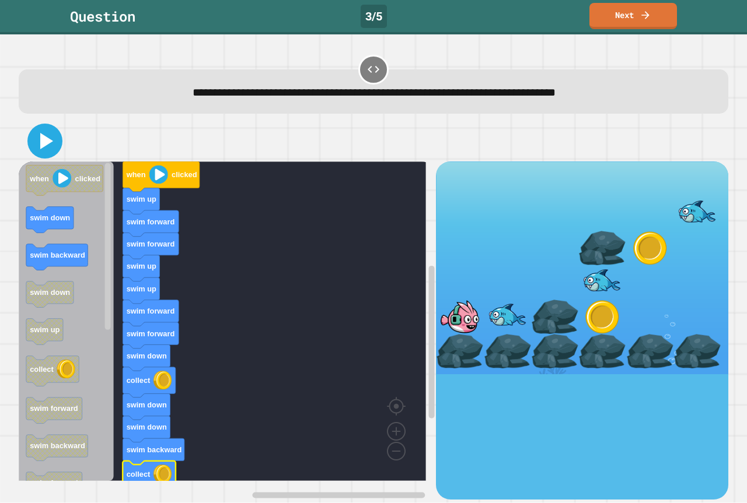
click at [31, 142] on icon at bounding box center [45, 141] width 28 height 28
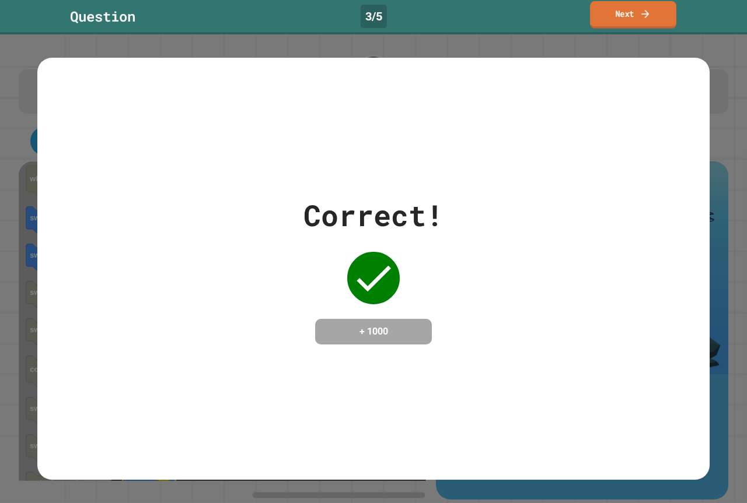
click at [643, 15] on icon at bounding box center [645, 14] width 12 height 12
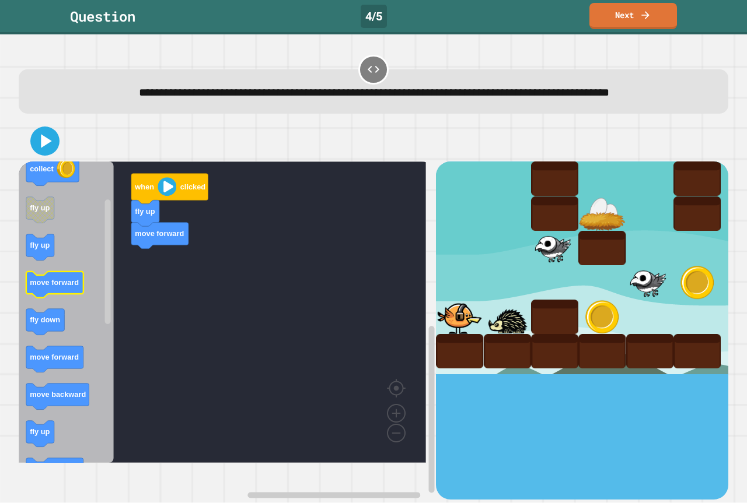
click at [158, 317] on div "when clicked fly up move forward when clicked move forward collect fly up fly u…" at bounding box center [227, 331] width 417 height 338
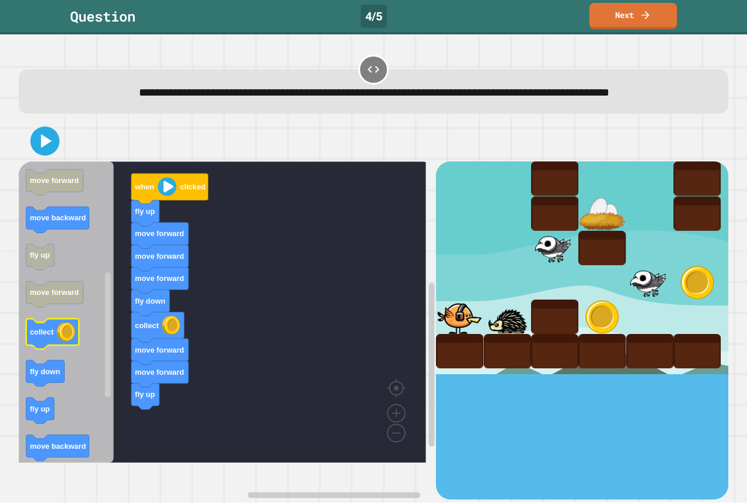
click at [97, 281] on icon "Blockly Workspace" at bounding box center [66, 313] width 95 height 302
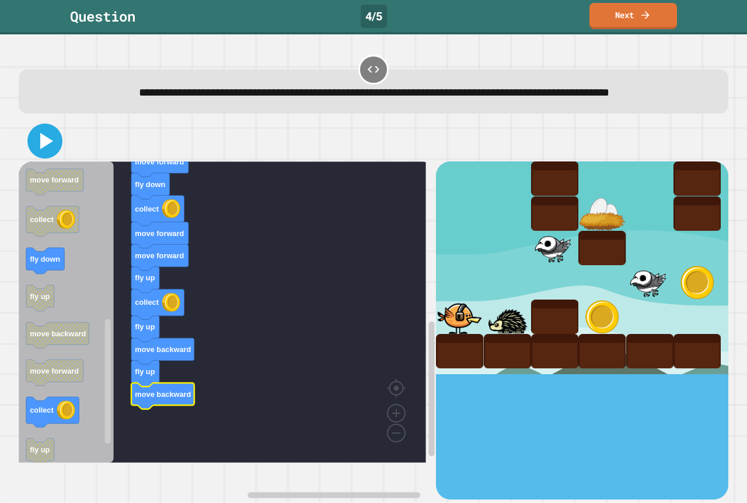
click at [40, 149] on icon at bounding box center [46, 141] width 13 height 16
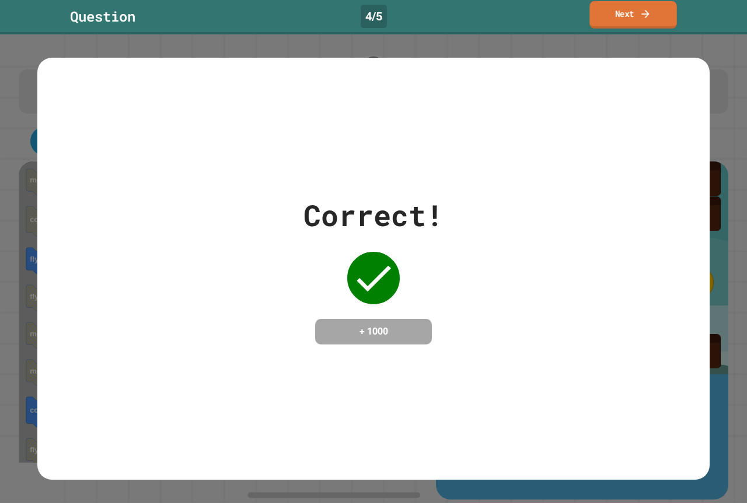
click at [625, 19] on link "Next" at bounding box center [632, 14] width 87 height 27
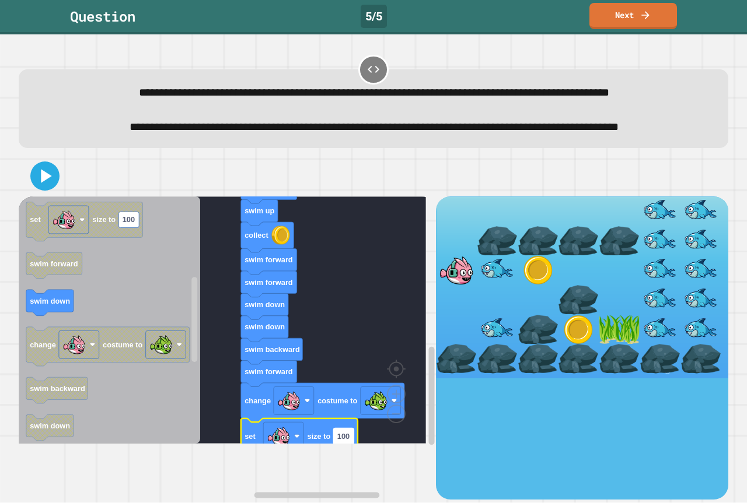
click at [342, 441] on text "100" at bounding box center [343, 436] width 12 height 9
type input "***"
click at [51, 190] on icon at bounding box center [45, 176] width 28 height 28
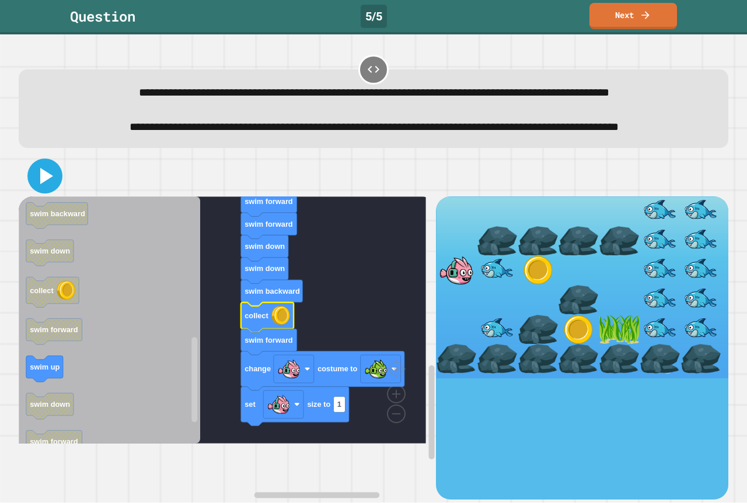
click at [37, 190] on icon at bounding box center [45, 176] width 28 height 28
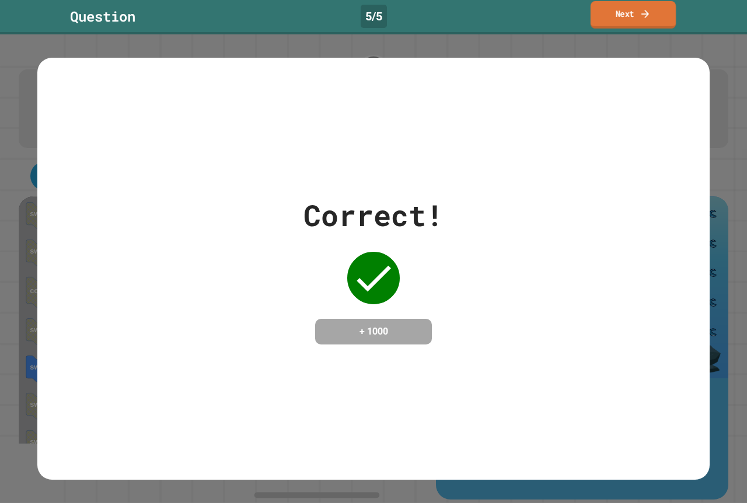
click at [612, 13] on link "Next" at bounding box center [632, 14] width 85 height 27
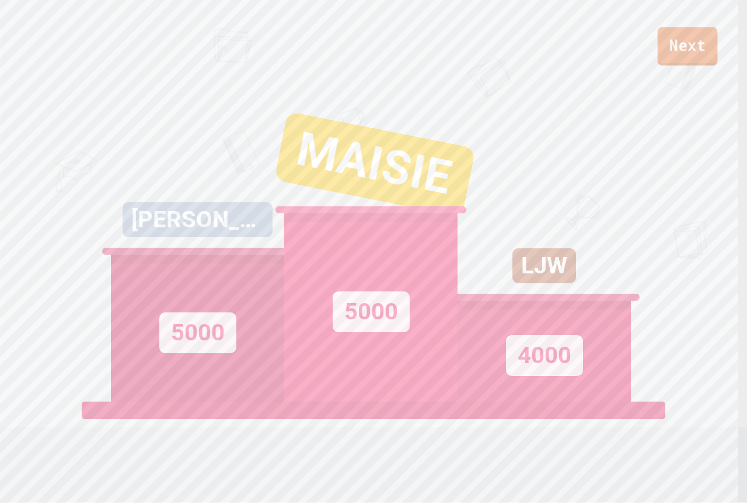
click at [686, 41] on link "Next" at bounding box center [687, 46] width 60 height 39
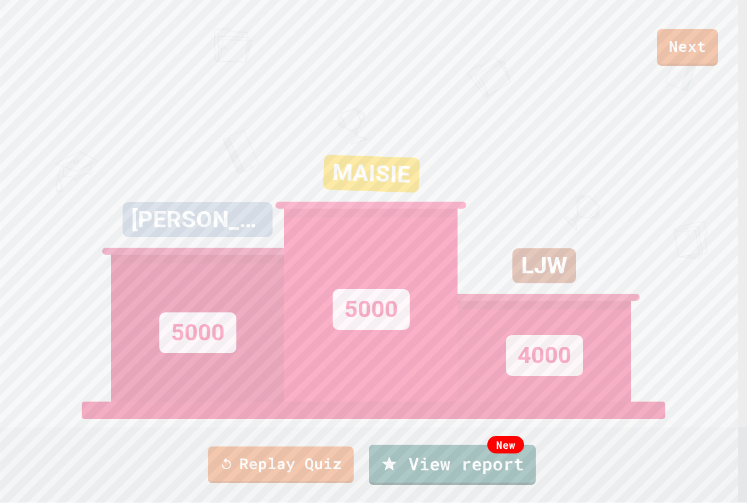
drag, startPoint x: 685, startPoint y: 34, endPoint x: 675, endPoint y: 36, distance: 10.1
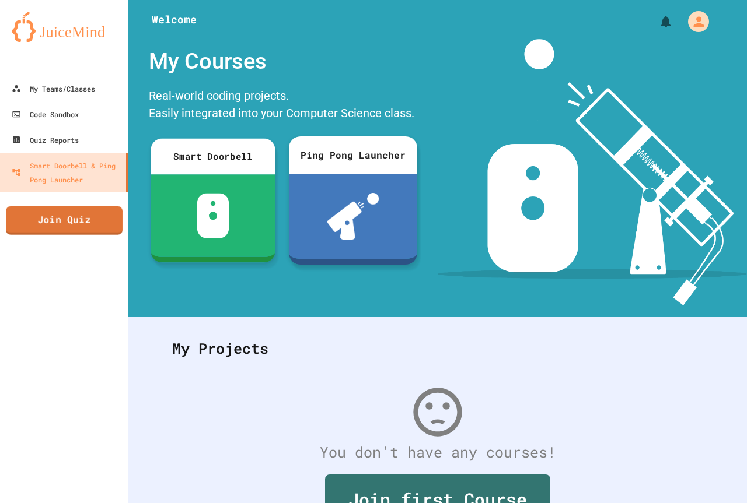
click at [103, 228] on link "Join Quiz" at bounding box center [64, 221] width 117 height 29
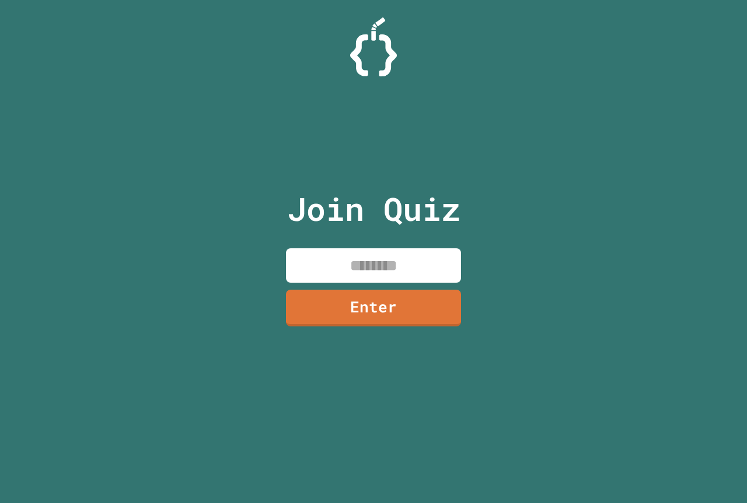
click at [323, 249] on input at bounding box center [373, 266] width 175 height 34
paste input "********"
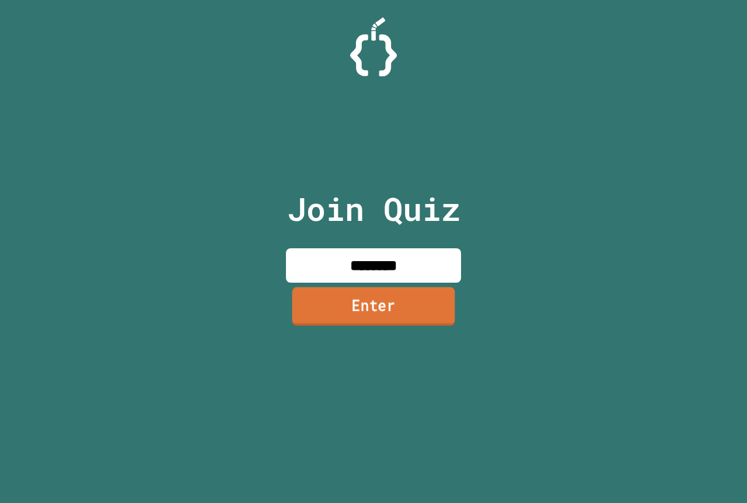
type input "********"
click at [314, 306] on link "Enter" at bounding box center [373, 307] width 170 height 39
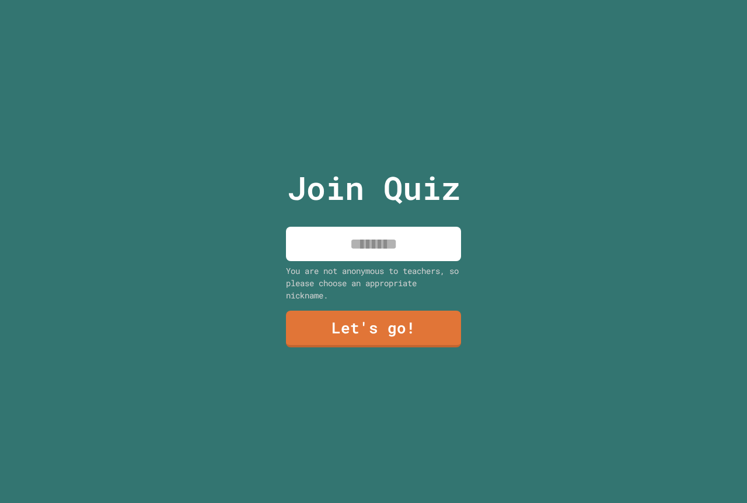
click at [452, 232] on input at bounding box center [373, 244] width 175 height 34
type input "**********"
click at [349, 348] on div "**********" at bounding box center [373, 251] width 197 height 503
click at [353, 330] on link "Let's go!" at bounding box center [373, 329] width 177 height 37
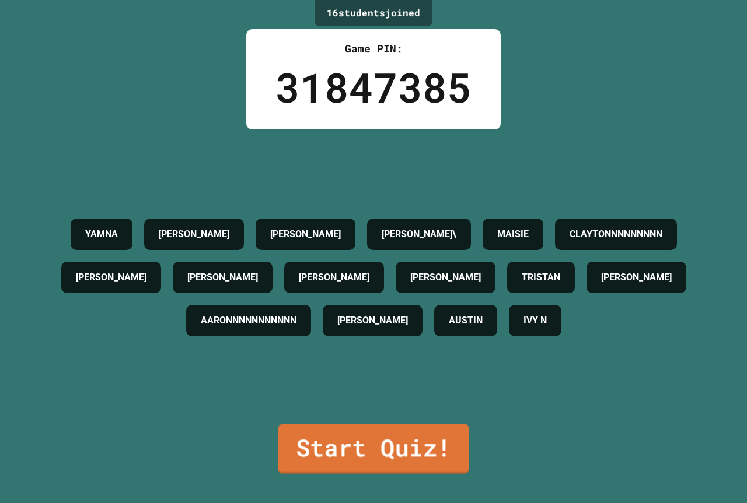
click at [409, 445] on link "Start Quiz!" at bounding box center [373, 449] width 191 height 50
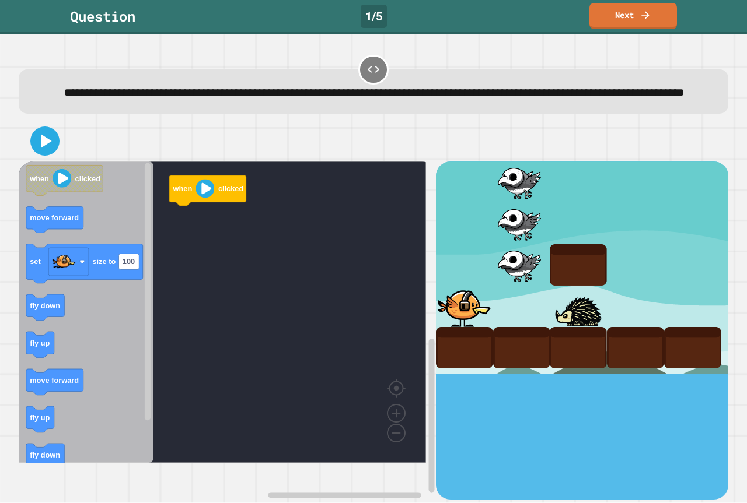
click at [138, 253] on icon "Blockly Workspace" at bounding box center [86, 313] width 135 height 302
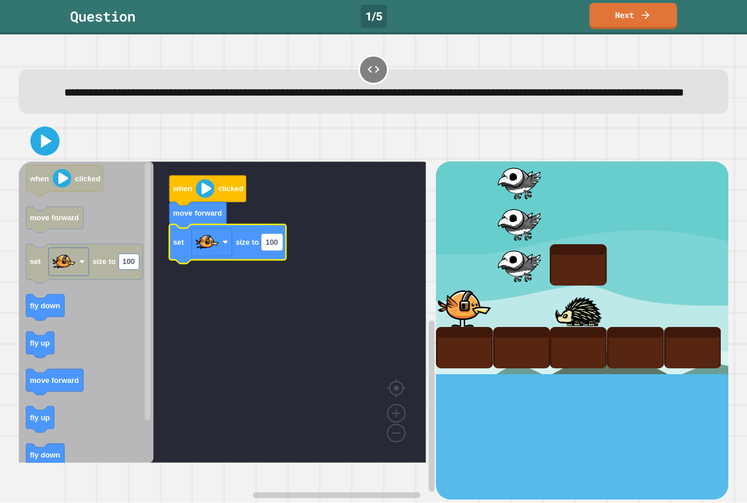
click at [275, 247] on text "100" at bounding box center [271, 242] width 12 height 9
type input "***"
click at [42, 149] on icon at bounding box center [46, 141] width 13 height 16
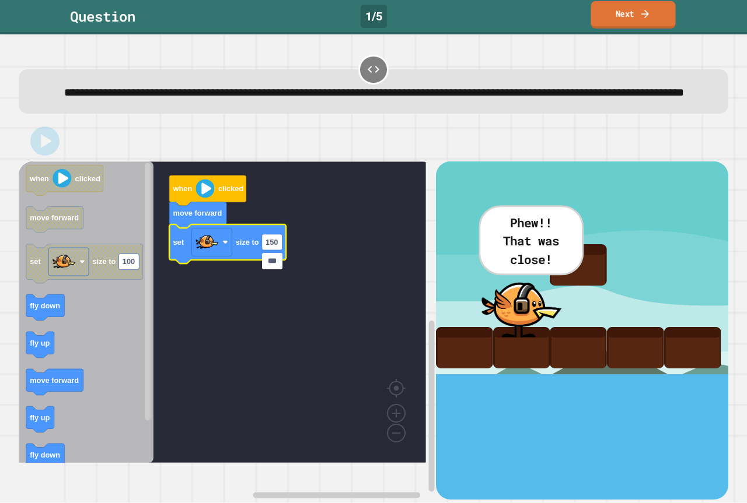
click at [646, 16] on icon at bounding box center [645, 13] width 8 height 8
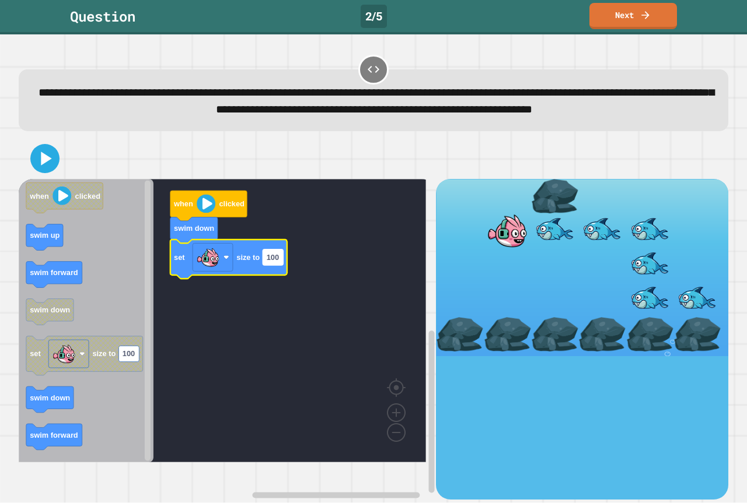
click at [278, 262] on text "100" at bounding box center [273, 257] width 12 height 9
type input "***"
drag, startPoint x: 61, startPoint y: 177, endPoint x: 54, endPoint y: 183, distance: 9.5
click at [57, 179] on div at bounding box center [373, 158] width 709 height 41
click at [54, 173] on icon at bounding box center [45, 159] width 28 height 28
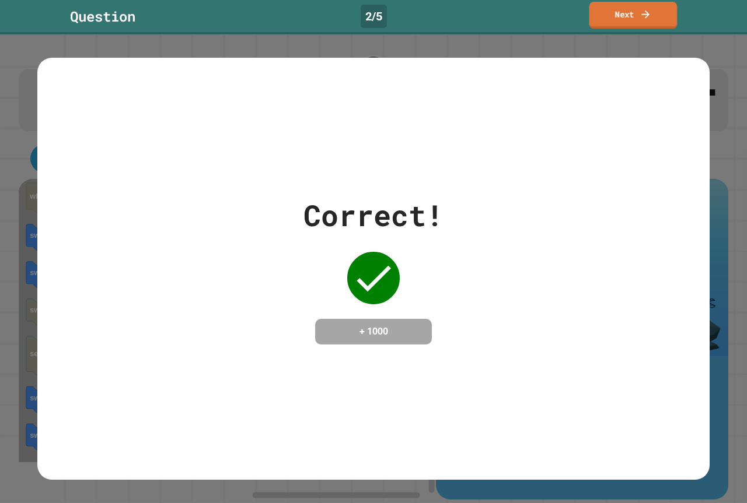
click at [636, 10] on link "Next" at bounding box center [633, 15] width 88 height 27
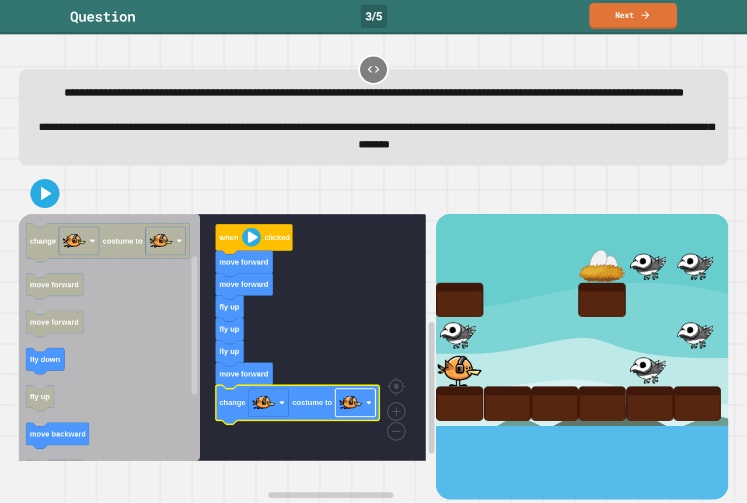
click at [353, 415] on image "Blockly Workspace" at bounding box center [350, 402] width 23 height 23
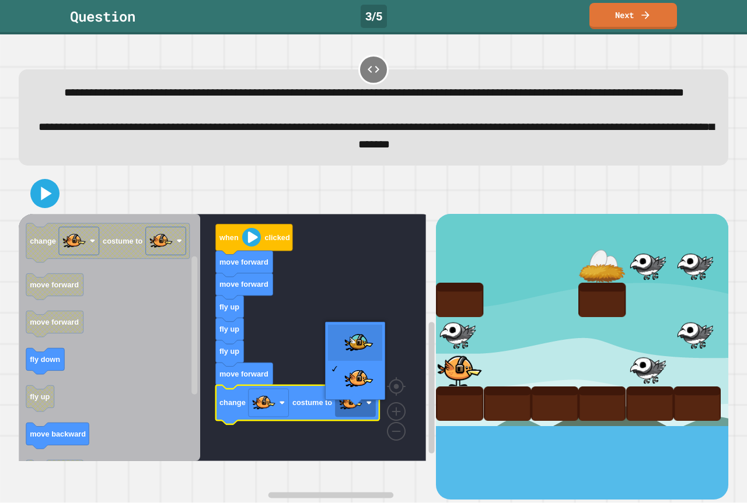
drag, startPoint x: 348, startPoint y: 358, endPoint x: 346, endPoint y: 352, distance: 6.3
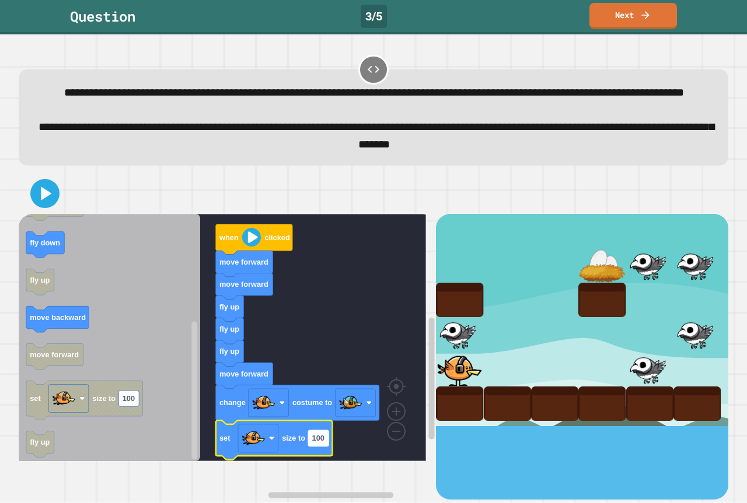
click at [312, 443] on text "100" at bounding box center [318, 438] width 12 height 9
type input "*"
click at [60, 214] on div at bounding box center [373, 193] width 709 height 41
click at [53, 208] on icon at bounding box center [45, 194] width 28 height 28
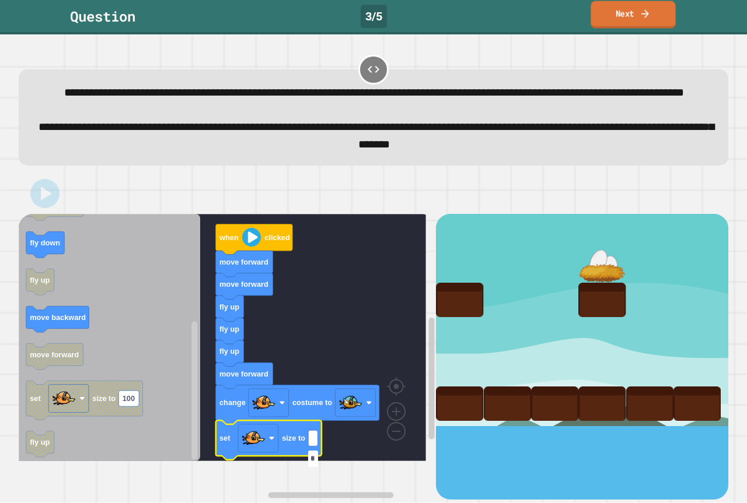
click at [640, 14] on icon at bounding box center [644, 14] width 11 height 12
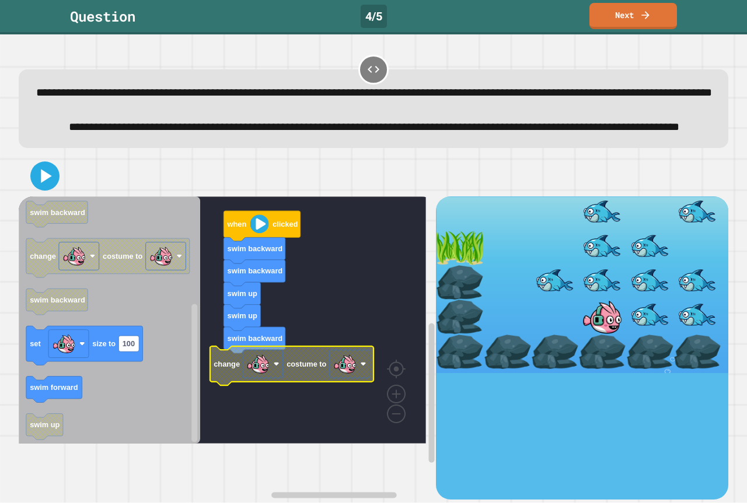
click at [337, 376] on image "Blockly Workspace" at bounding box center [344, 363] width 23 height 23
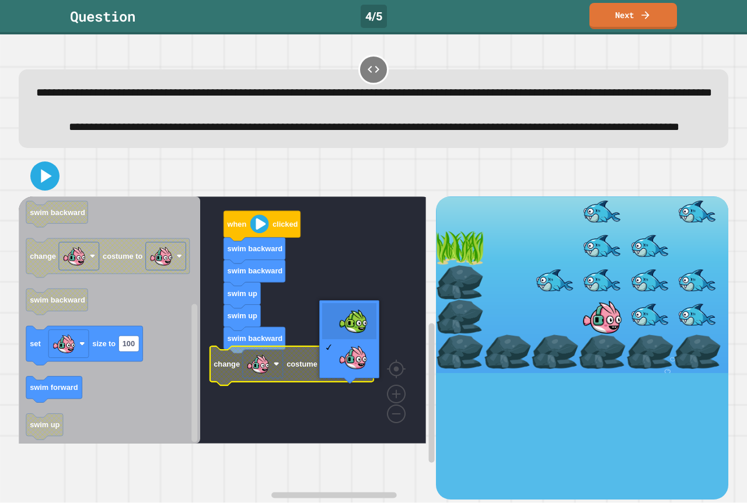
drag, startPoint x: 353, startPoint y: 333, endPoint x: 340, endPoint y: 336, distance: 13.3
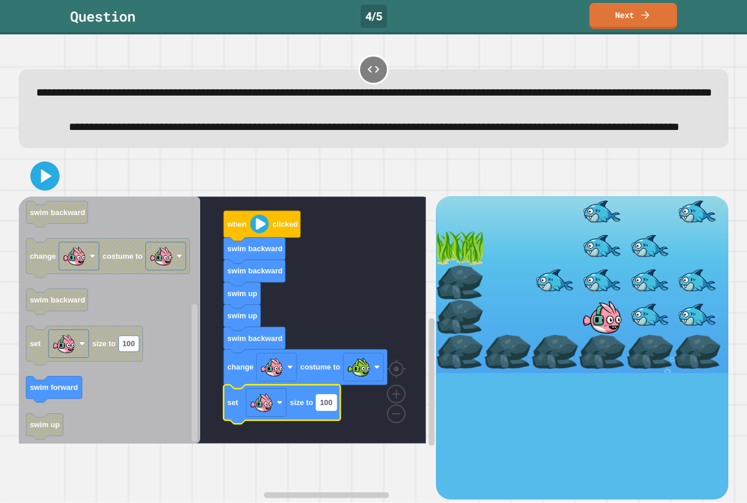
click at [327, 407] on text "100" at bounding box center [326, 402] width 12 height 9
type input "*"
click at [36, 190] on icon at bounding box center [45, 176] width 28 height 28
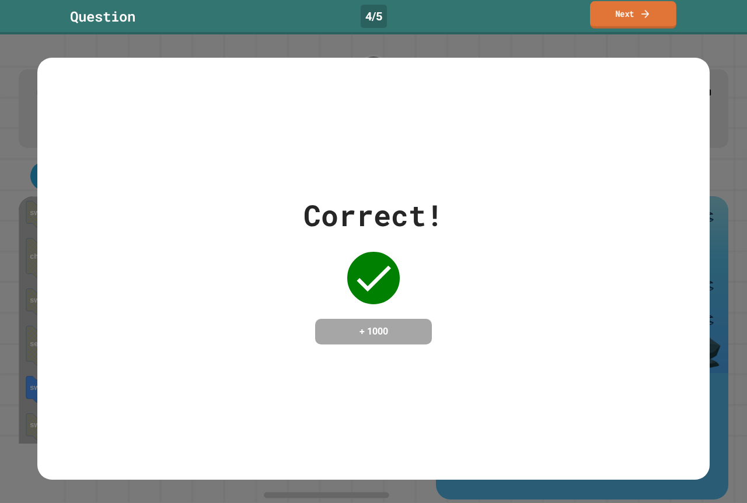
click at [642, 16] on icon at bounding box center [645, 14] width 12 height 12
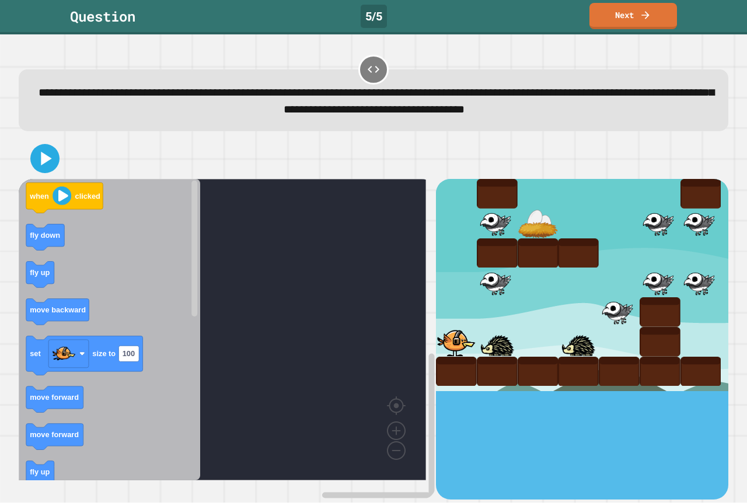
drag, startPoint x: 519, startPoint y: 313, endPoint x: 547, endPoint y: 315, distance: 28.1
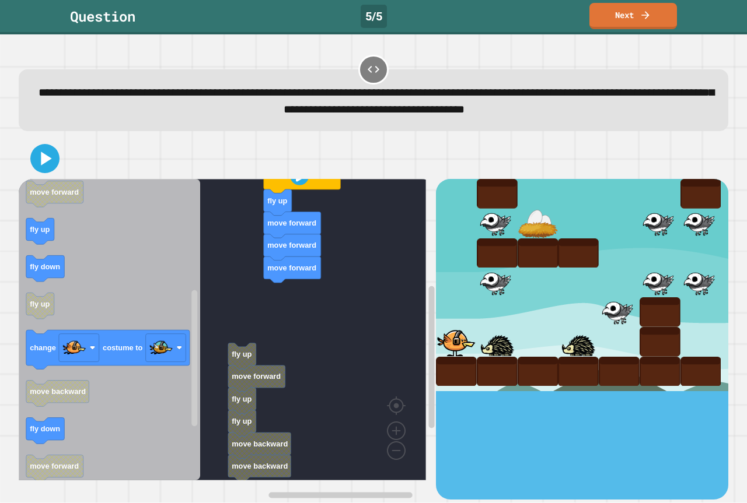
click at [268, 340] on rect "Blockly Workspace" at bounding box center [222, 330] width 407 height 302
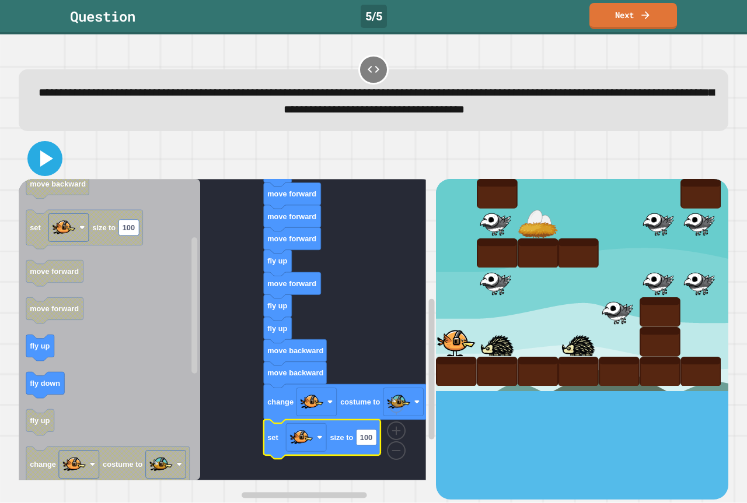
click at [41, 169] on icon at bounding box center [45, 159] width 28 height 28
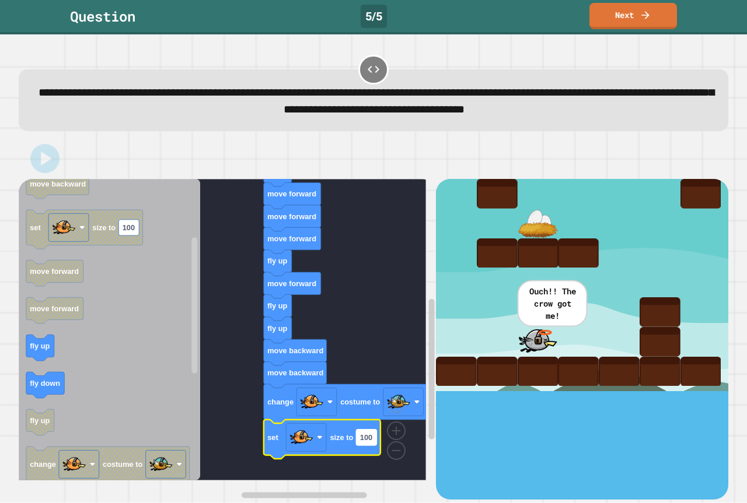
click at [366, 439] on text "100" at bounding box center [366, 437] width 12 height 9
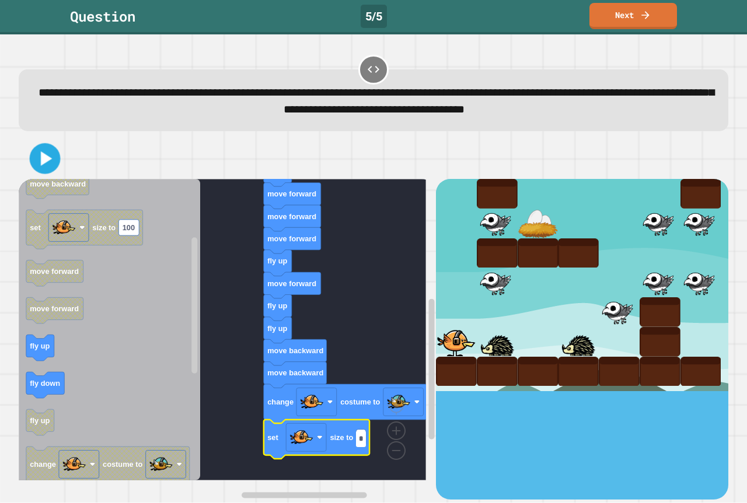
type input "*"
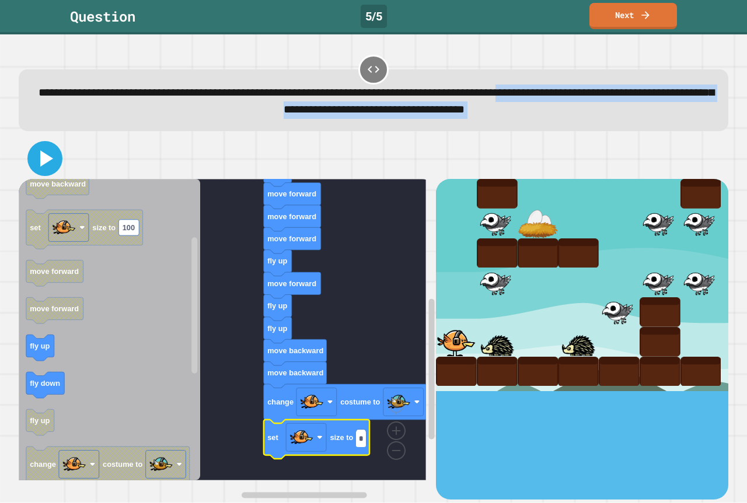
drag, startPoint x: 37, startPoint y: 119, endPoint x: 50, endPoint y: 156, distance: 39.5
click at [50, 156] on div "**********" at bounding box center [373, 277] width 717 height 454
click at [50, 156] on icon at bounding box center [45, 159] width 28 height 28
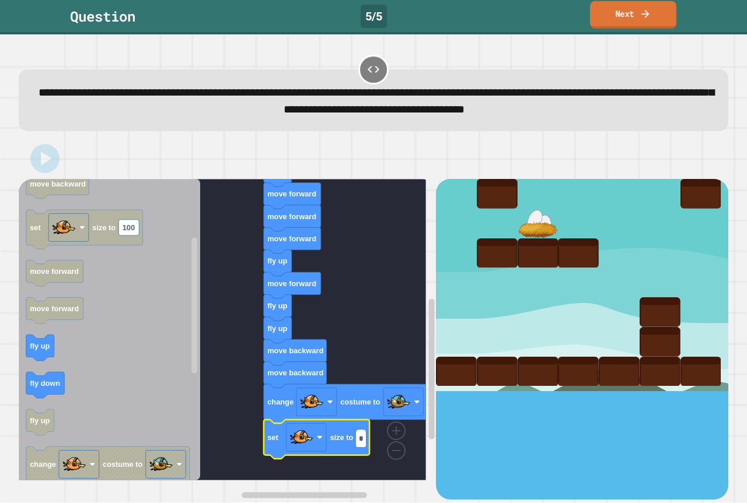
click at [632, 7] on link "Next" at bounding box center [633, 14] width 86 height 27
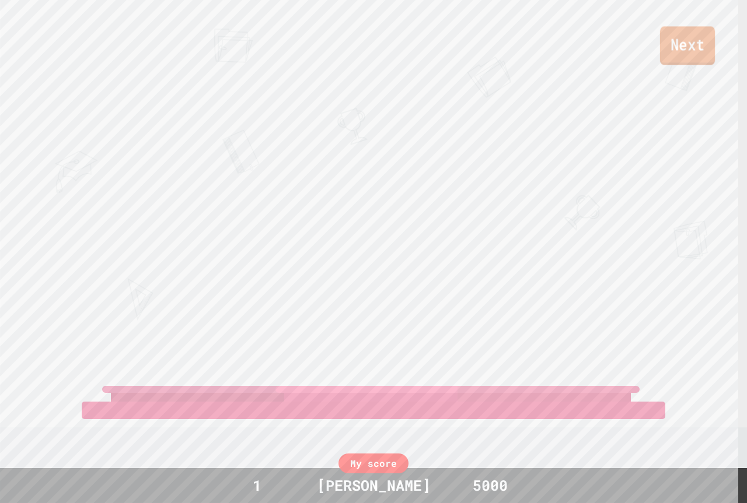
click at [687, 42] on link "Next" at bounding box center [687, 45] width 55 height 39
